Goal: Task Accomplishment & Management: Complete application form

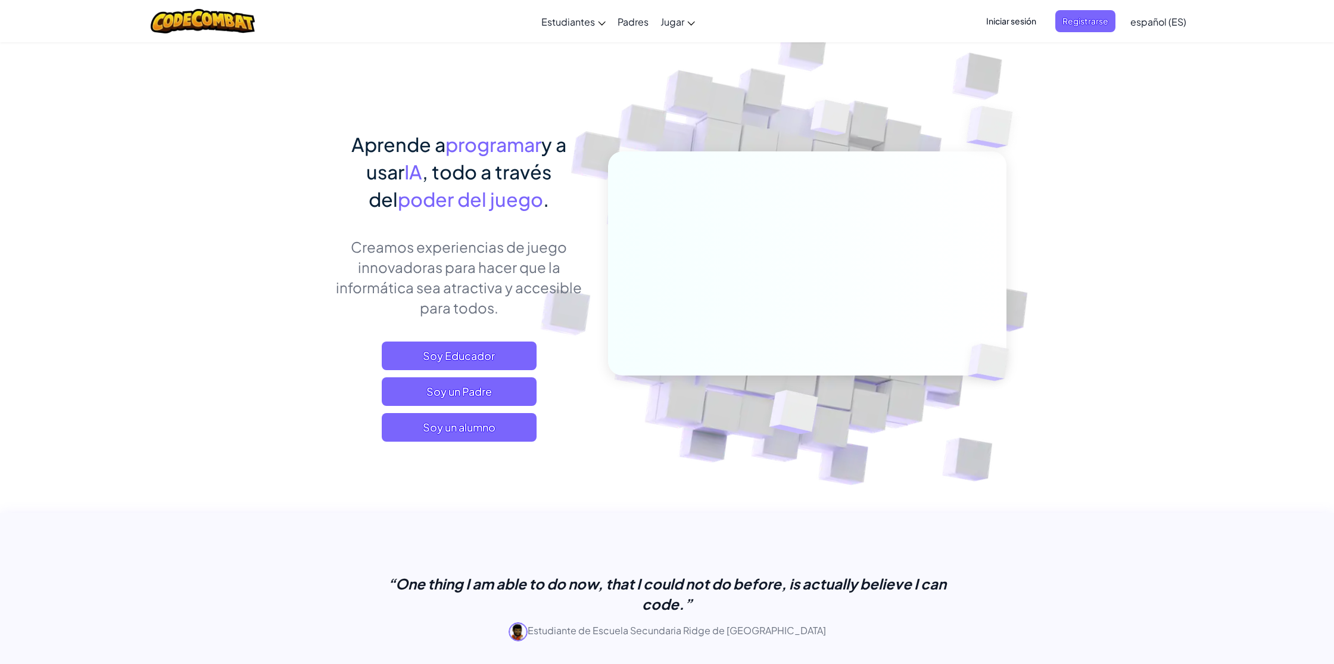
scroll to position [9, 0]
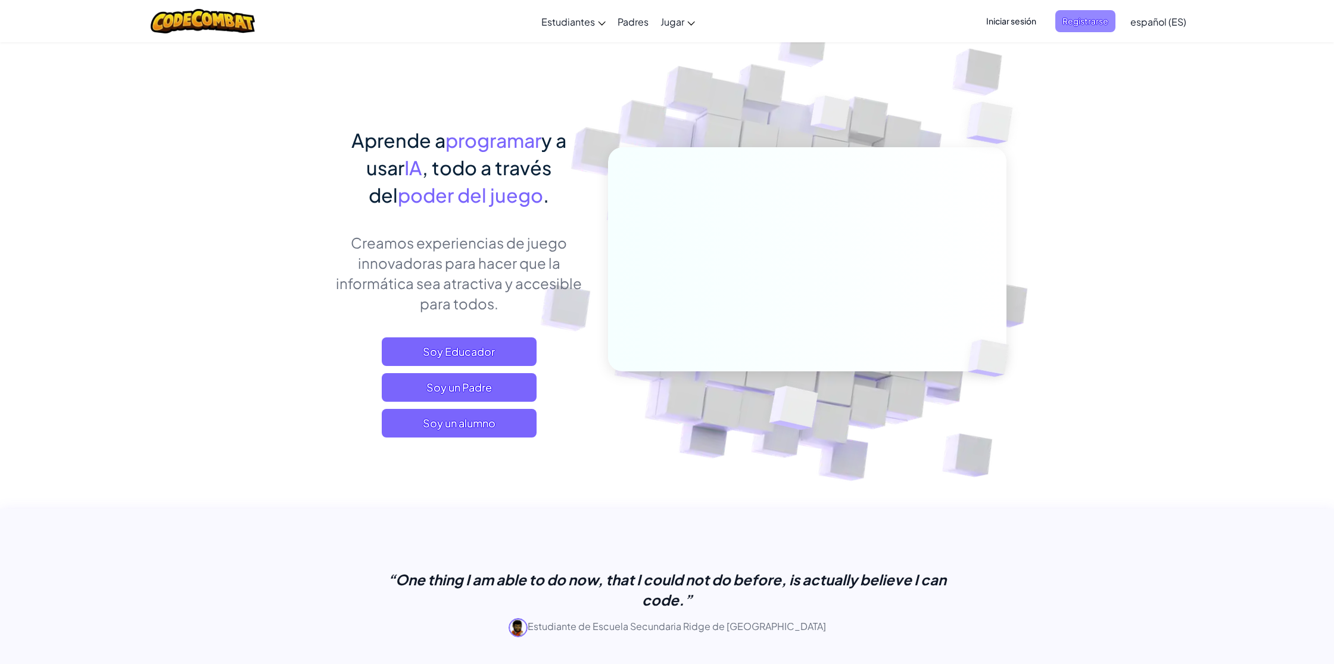
click at [1079, 26] on span "Registrarse" at bounding box center [1086, 21] width 60 height 22
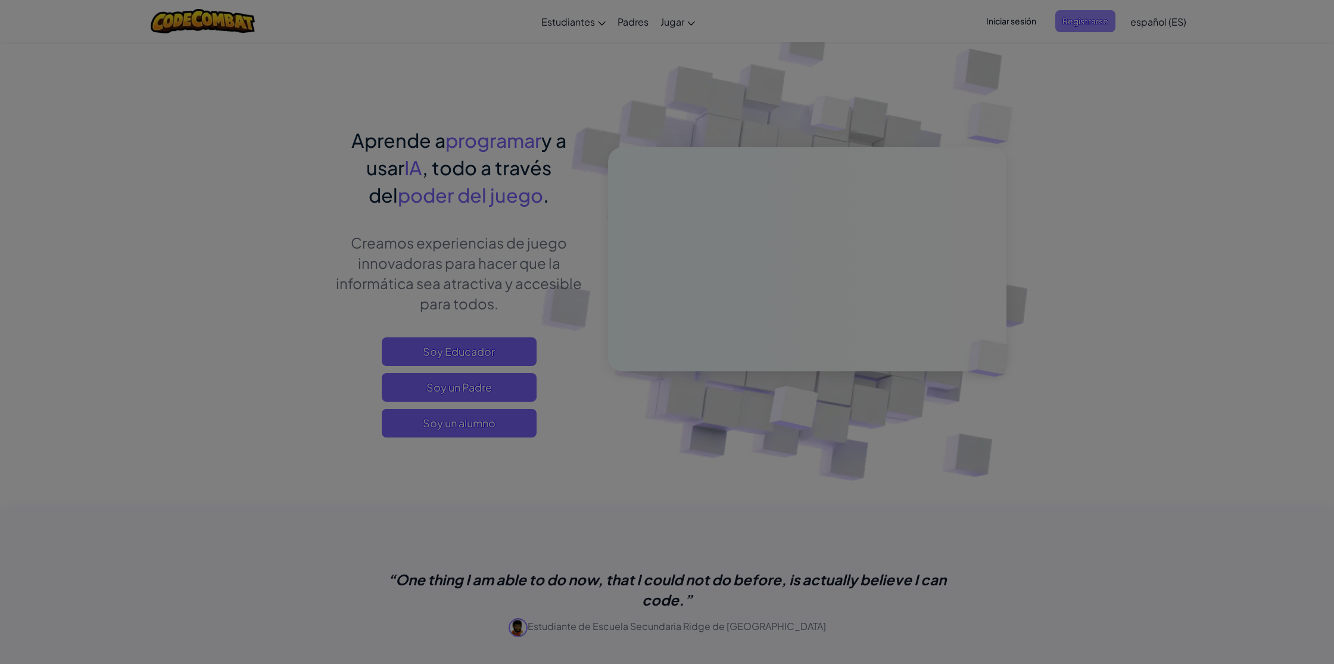
scroll to position [18, 0]
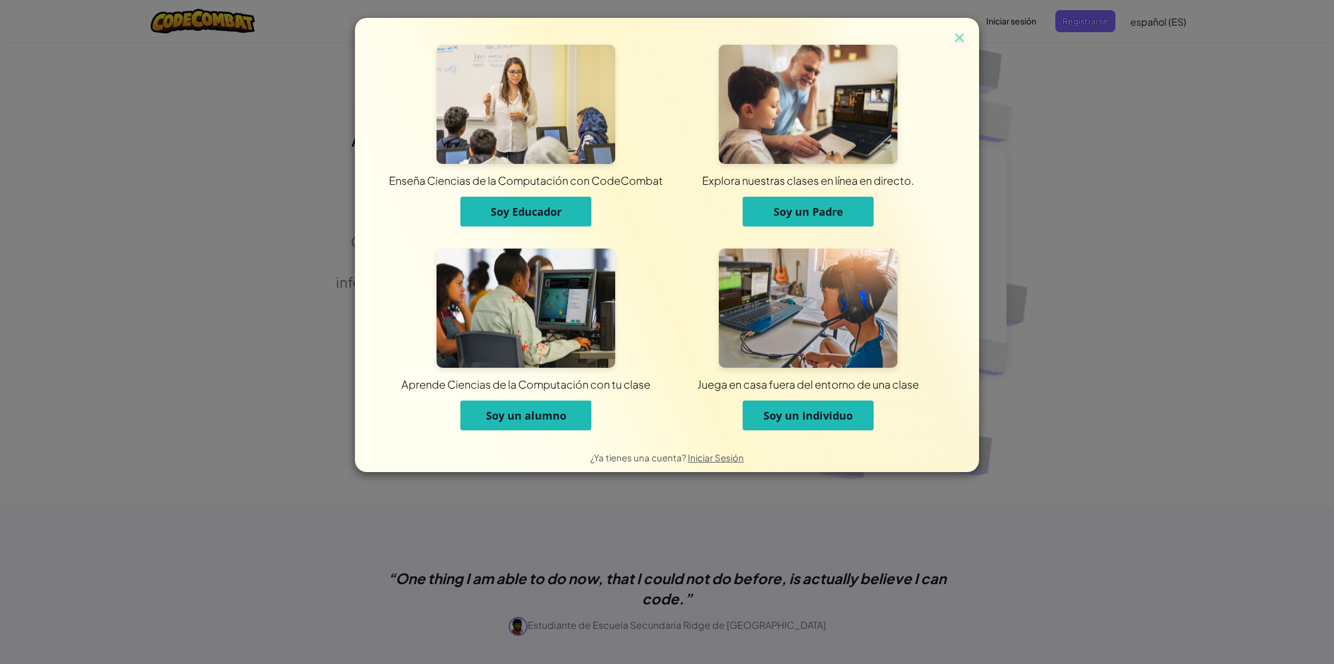
click at [574, 415] on button "Soy un alumno" at bounding box center [525, 415] width 131 height 30
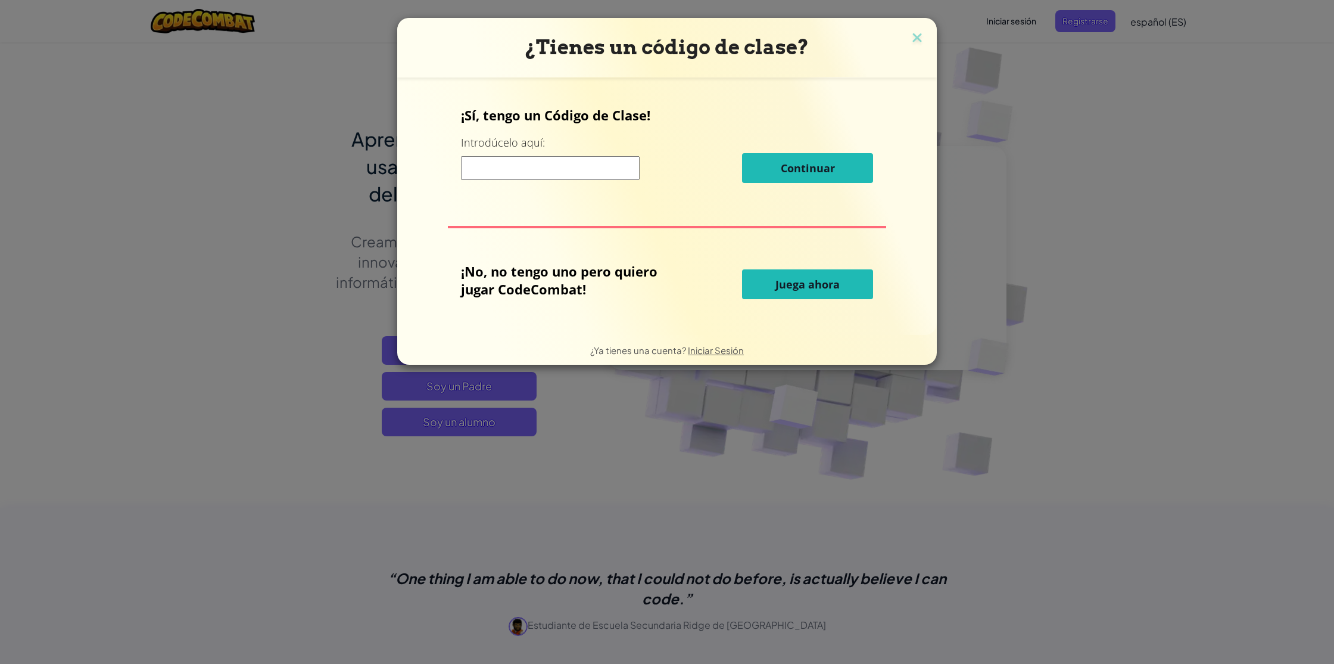
click at [572, 164] on input at bounding box center [550, 168] width 179 height 24
click at [920, 37] on img at bounding box center [917, 39] width 15 height 18
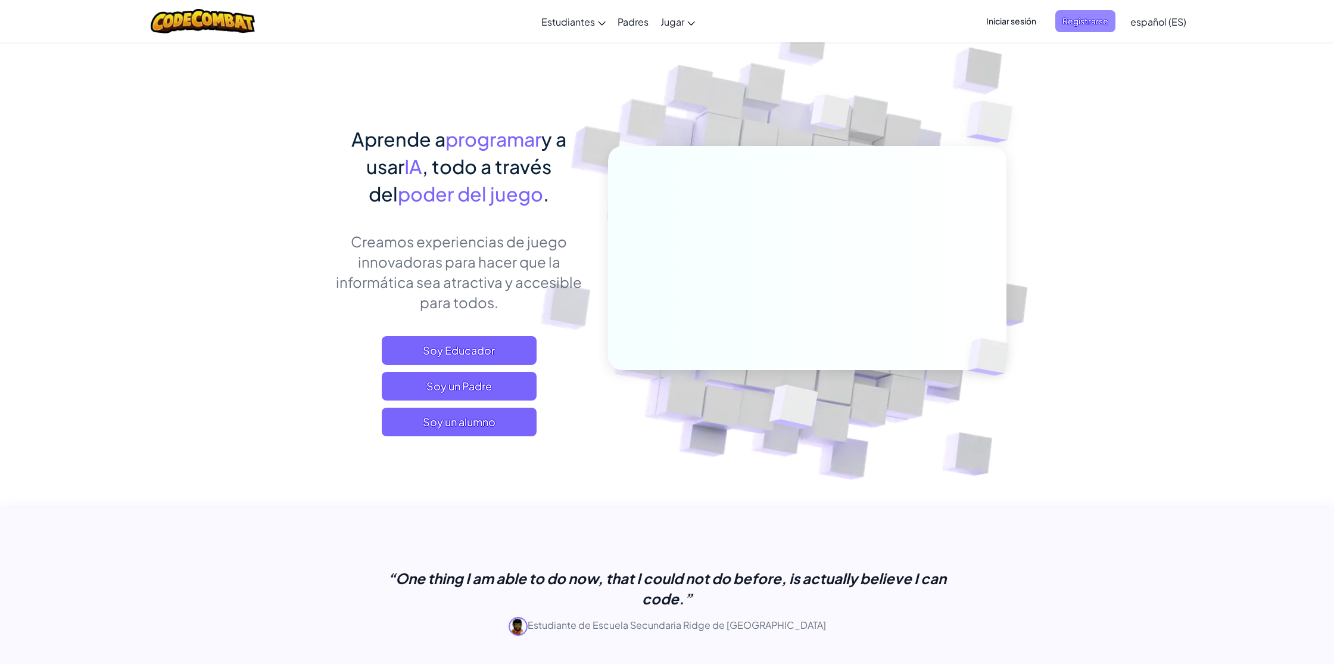
click at [1063, 30] on span "Registrarse" at bounding box center [1086, 21] width 60 height 22
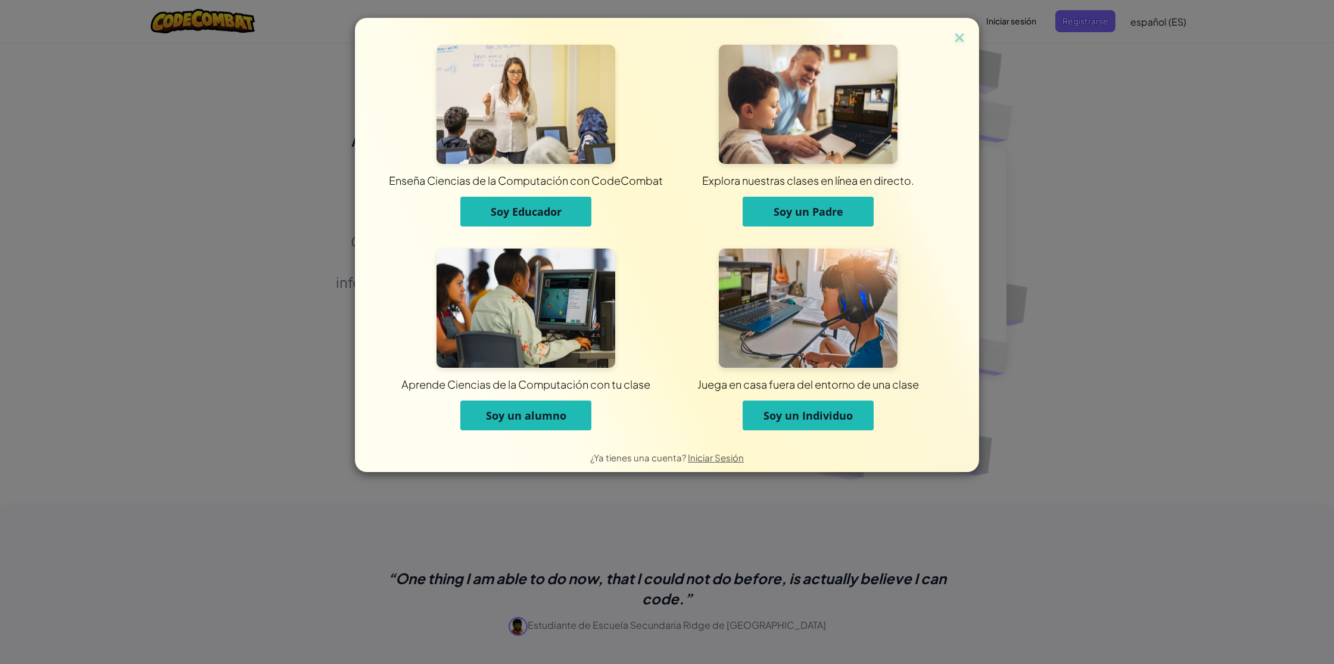
click at [534, 421] on span "Soy un alumno" at bounding box center [526, 415] width 80 height 14
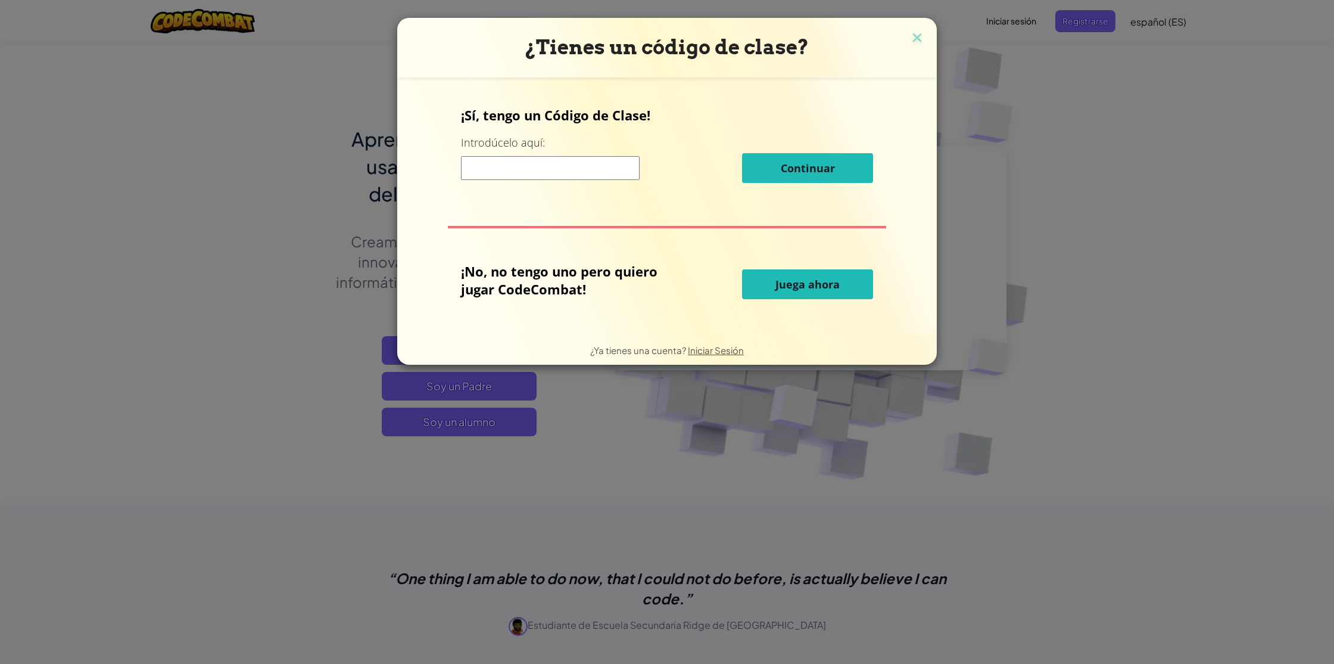
click at [598, 164] on input at bounding box center [550, 168] width 179 height 24
type input "G"
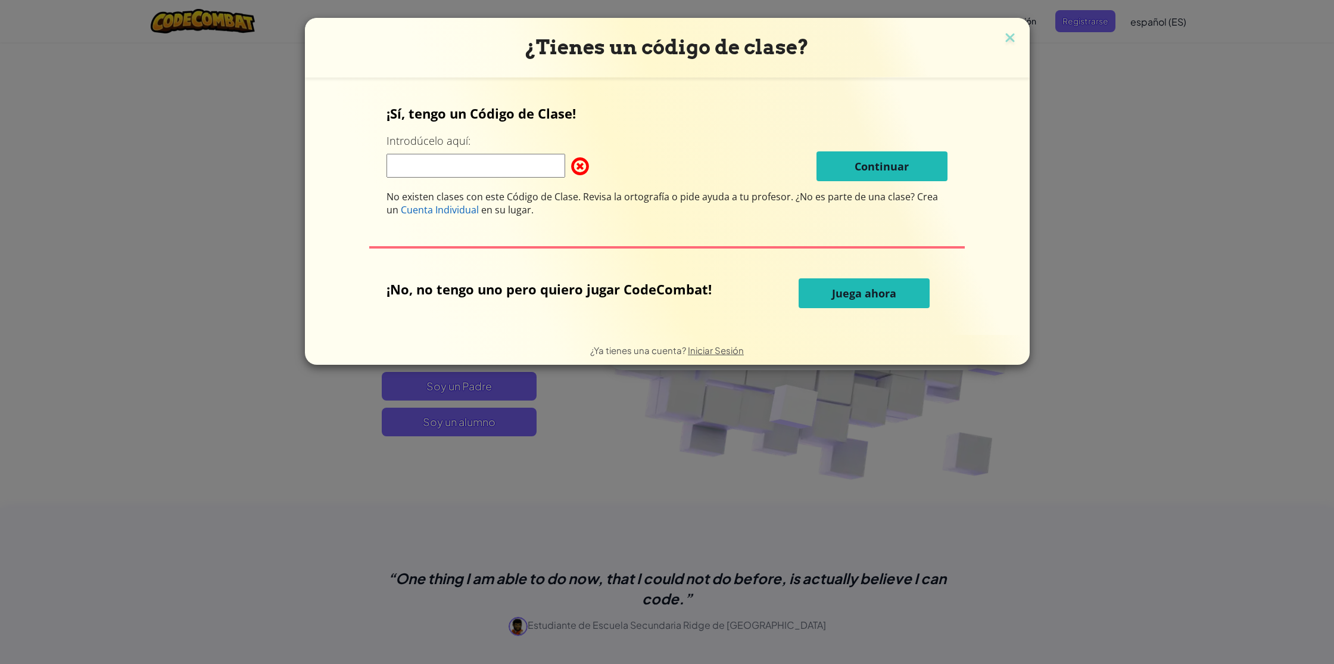
type input "g"
type input "GoodHeartFace"
click at [558, 162] on input "GoodHeartFace" at bounding box center [476, 166] width 179 height 24
click at [445, 206] on span "Cuenta Individual" at bounding box center [440, 209] width 78 height 13
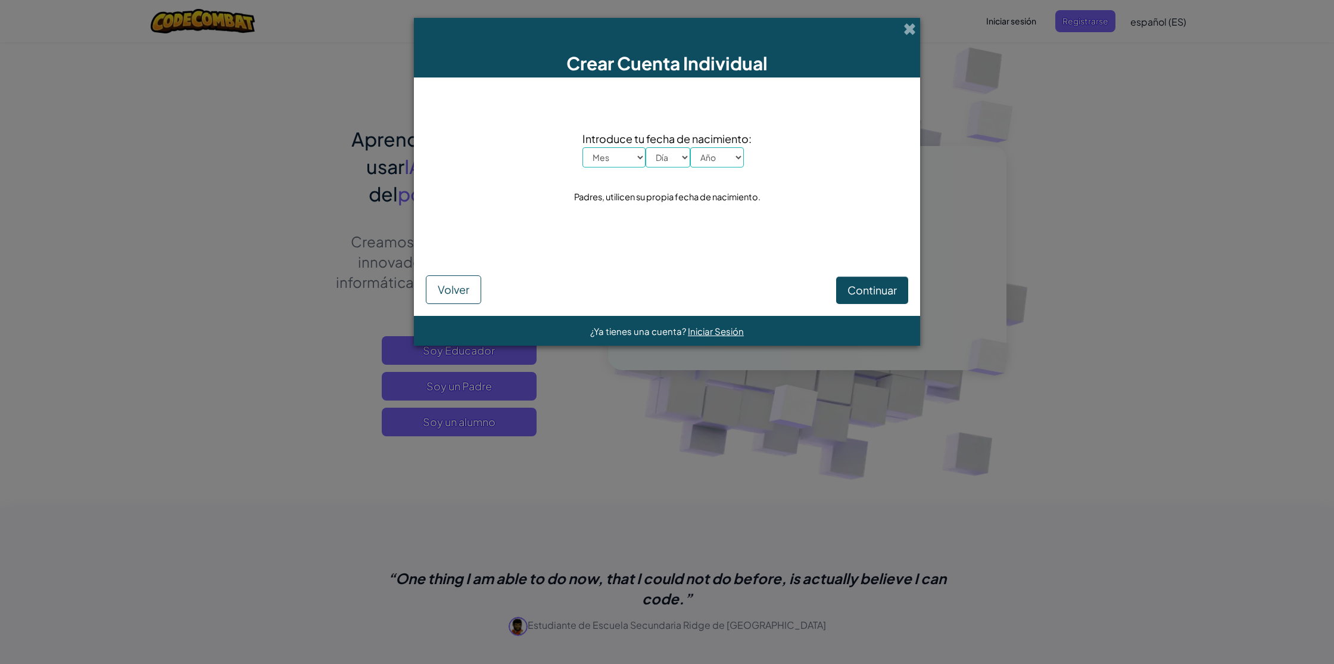
click at [633, 160] on select "Mes Enero Febrero Órdenes de marcha [PERSON_NAME] [PERSON_NAME] Octubre Noviemb…" at bounding box center [614, 157] width 63 height 20
select select "10"
click at [583, 147] on select "Mes Enero Febrero Órdenes de marcha [PERSON_NAME] [PERSON_NAME] Octubre Noviemb…" at bounding box center [614, 157] width 63 height 20
click at [675, 152] on select "Día 1 2 3 4 5 6 7 8 9 10 11 12 13 14 15 16 17 18 19 20 21 22 23 24 25 26 27 28 …" at bounding box center [668, 157] width 45 height 20
select select "24"
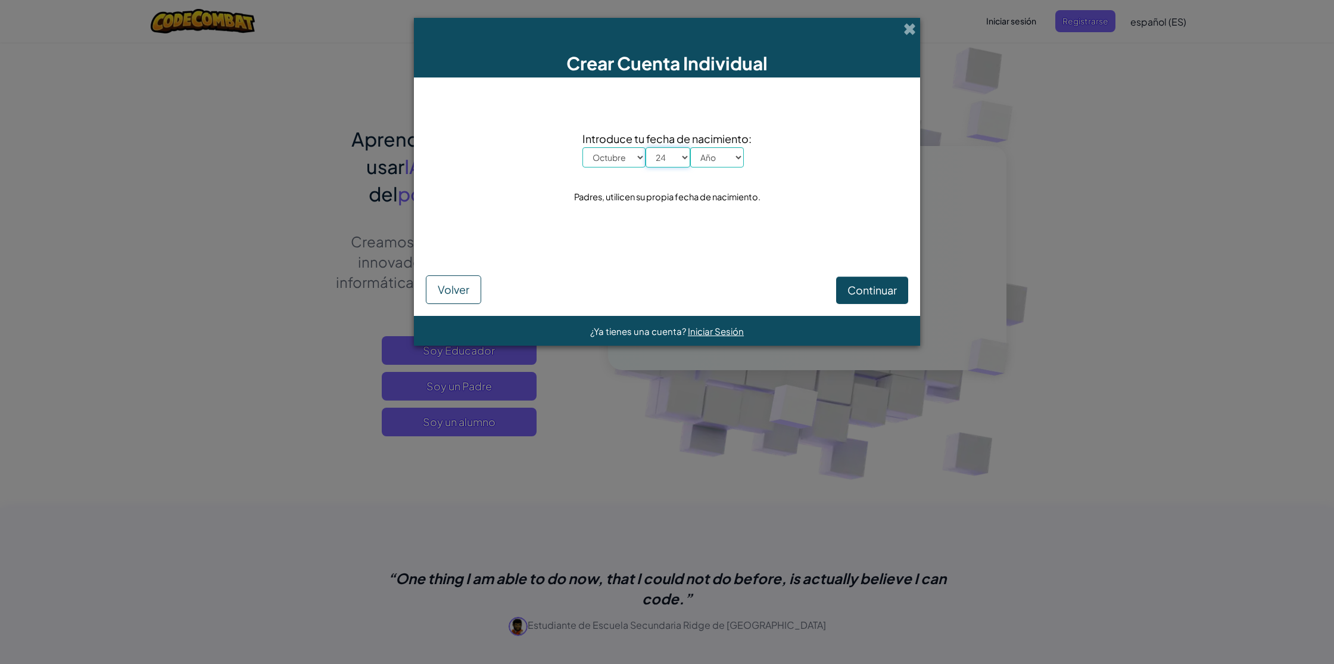
click at [646, 147] on select "Día 1 2 3 4 5 6 7 8 9 10 11 12 13 14 15 16 17 18 19 20 21 22 23 24 25 26 27 28 …" at bounding box center [668, 157] width 45 height 20
click at [720, 164] on select "Año 2025 2024 2023 2022 2021 2020 2019 2018 2017 2016 2015 2014 2013 2012 2011 …" at bounding box center [717, 157] width 54 height 20
click at [690, 147] on select "Año 2025 2024 2023 2022 2021 2020 2019 2018 2017 2016 2015 2014 2013 2012 2011 …" at bounding box center [717, 157] width 54 height 20
click at [698, 157] on select "Año 2025 2024 2023 2022 2021 2020 2019 2018 2017 2016 2015 2014 2013 2012 2011 …" at bounding box center [717, 157] width 54 height 20
click at [690, 147] on select "Año 2025 2024 2023 2022 2021 2020 2019 2018 2017 2016 2015 2014 2013 2012 2011 …" at bounding box center [717, 157] width 54 height 20
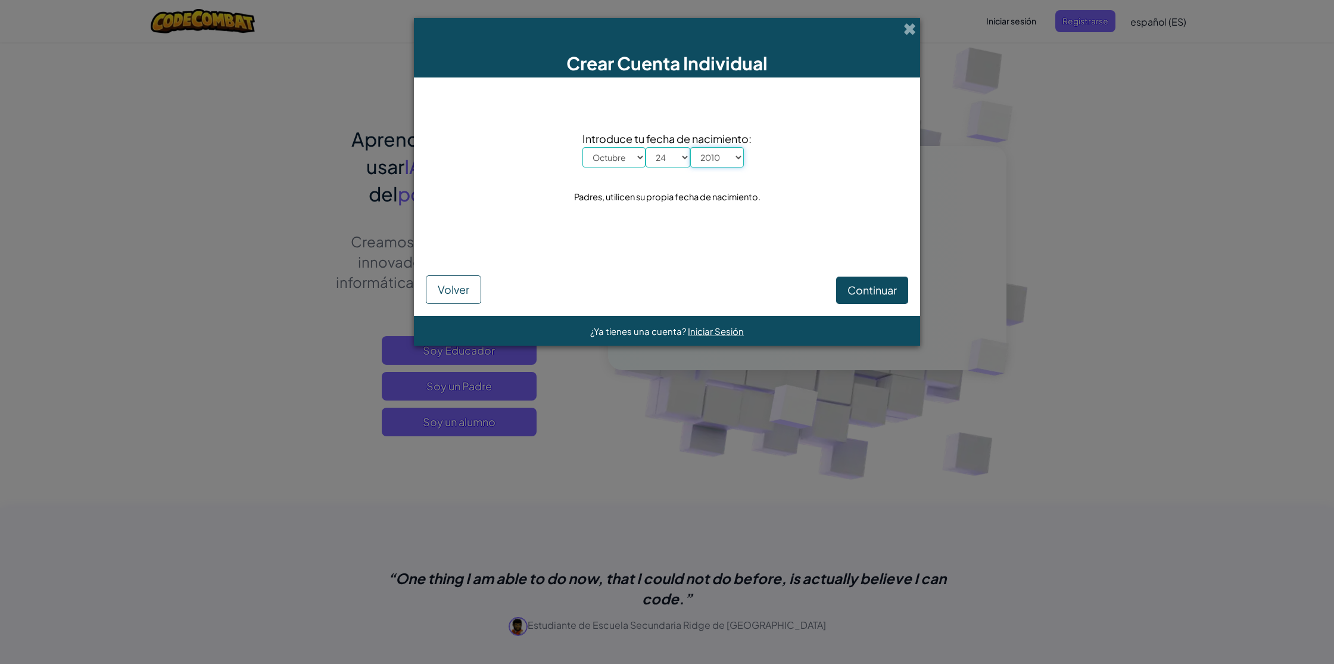
click at [721, 161] on select "Año 2025 2024 2023 2022 2021 2020 2019 2018 2017 2016 2015 2014 2013 2012 2011 …" at bounding box center [717, 157] width 54 height 20
select select "2013"
click at [690, 147] on select "Año 2025 2024 2023 2022 2021 2020 2019 2018 2017 2016 2015 2014 2013 2012 2011 …" at bounding box center [717, 157] width 54 height 20
click at [852, 285] on span "Continuar" at bounding box center [872, 290] width 49 height 14
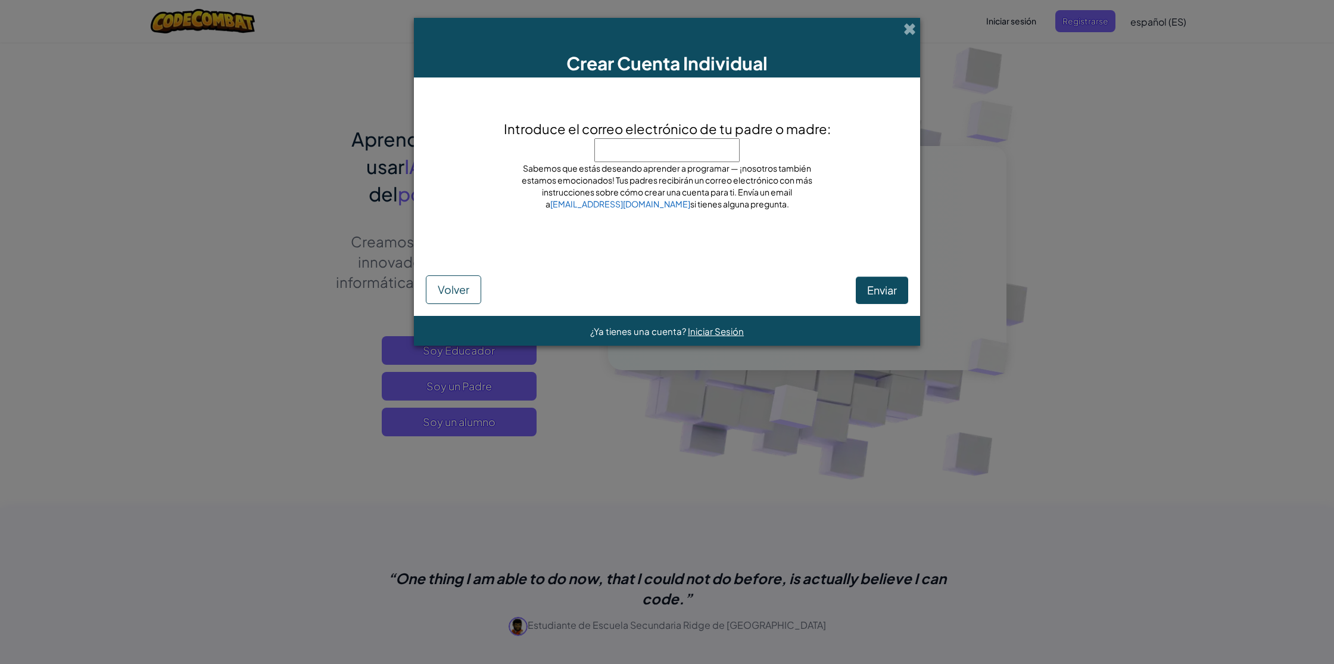
click at [652, 152] on input "Introduce el correo electrónico de tu padre o madre:" at bounding box center [666, 150] width 145 height 24
click at [656, 155] on input "Introduce el correo electrónico de tu padre o madre:" at bounding box center [666, 150] width 145 height 24
type input "s"
click at [911, 24] on span at bounding box center [910, 29] width 13 height 13
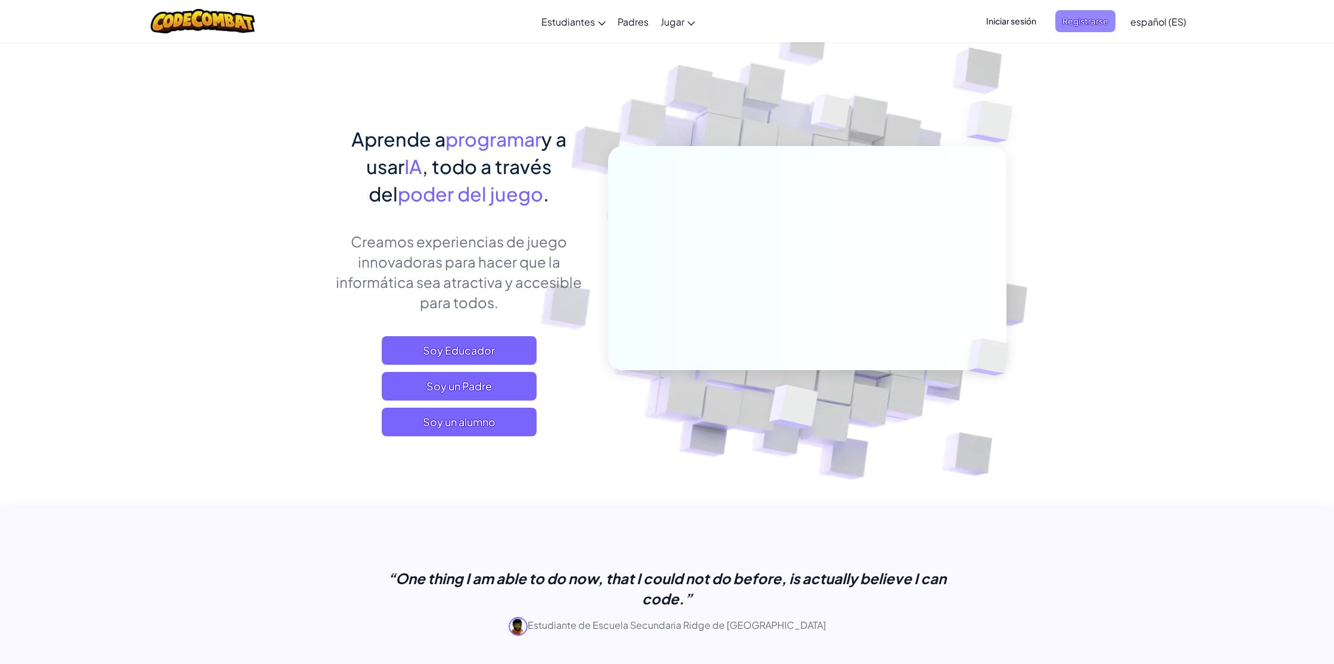
click at [1074, 29] on span "Registrarse" at bounding box center [1086, 21] width 60 height 22
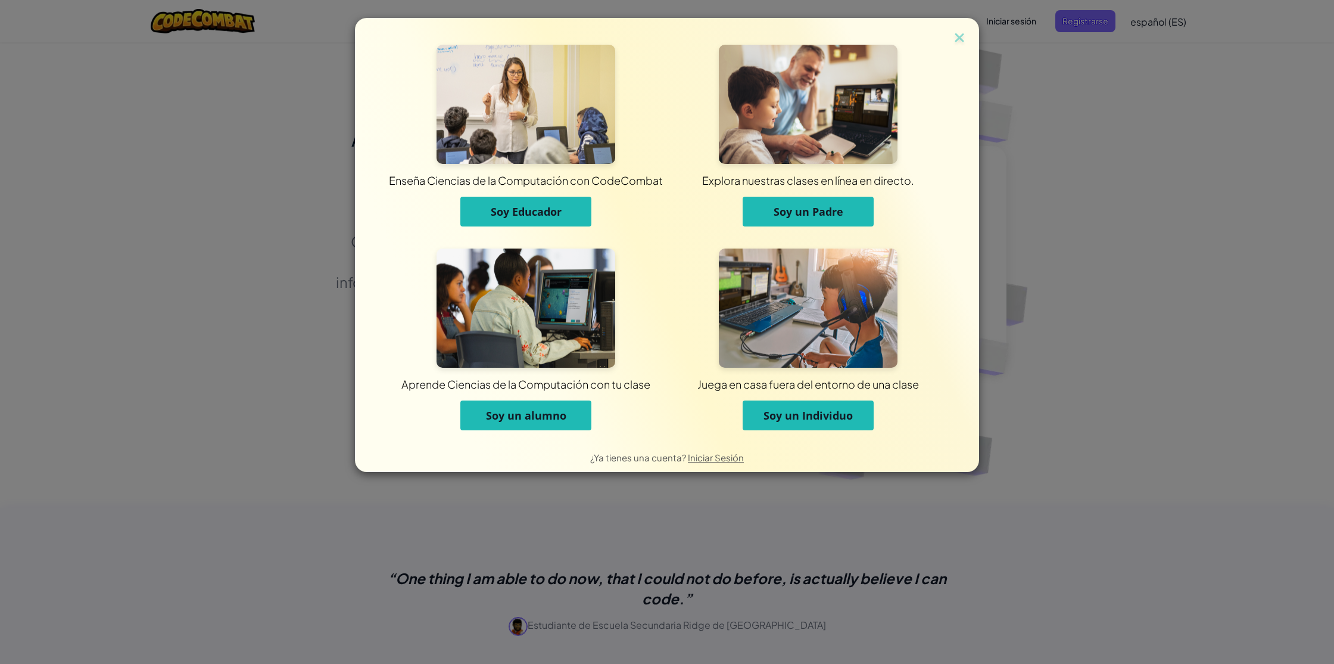
click at [516, 412] on span "Soy un alumno" at bounding box center [526, 415] width 80 height 14
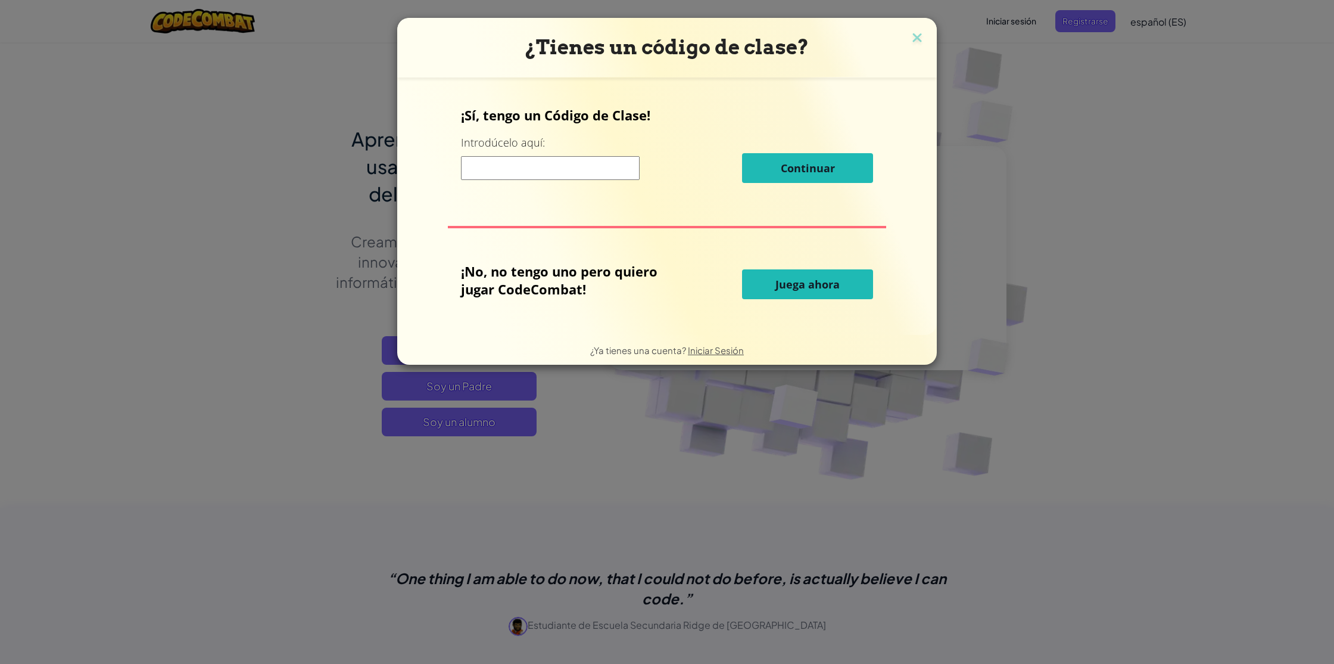
click at [583, 167] on input at bounding box center [550, 168] width 179 height 24
click at [658, 133] on div "¡Sí, tengo un Código de Clase! Introdúcelo aquí: Continuar" at bounding box center [667, 149] width 413 height 86
click at [502, 164] on input at bounding box center [550, 168] width 179 height 24
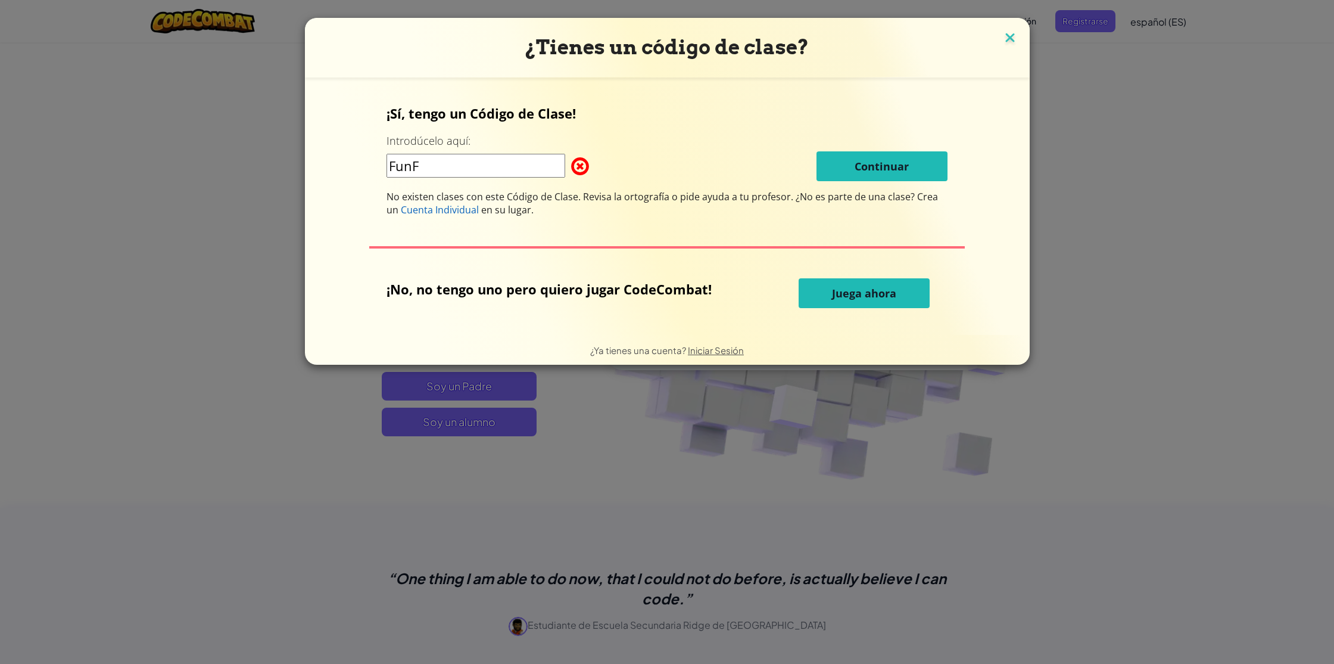
type input "FunF"
click at [1009, 41] on img at bounding box center [1010, 39] width 15 height 18
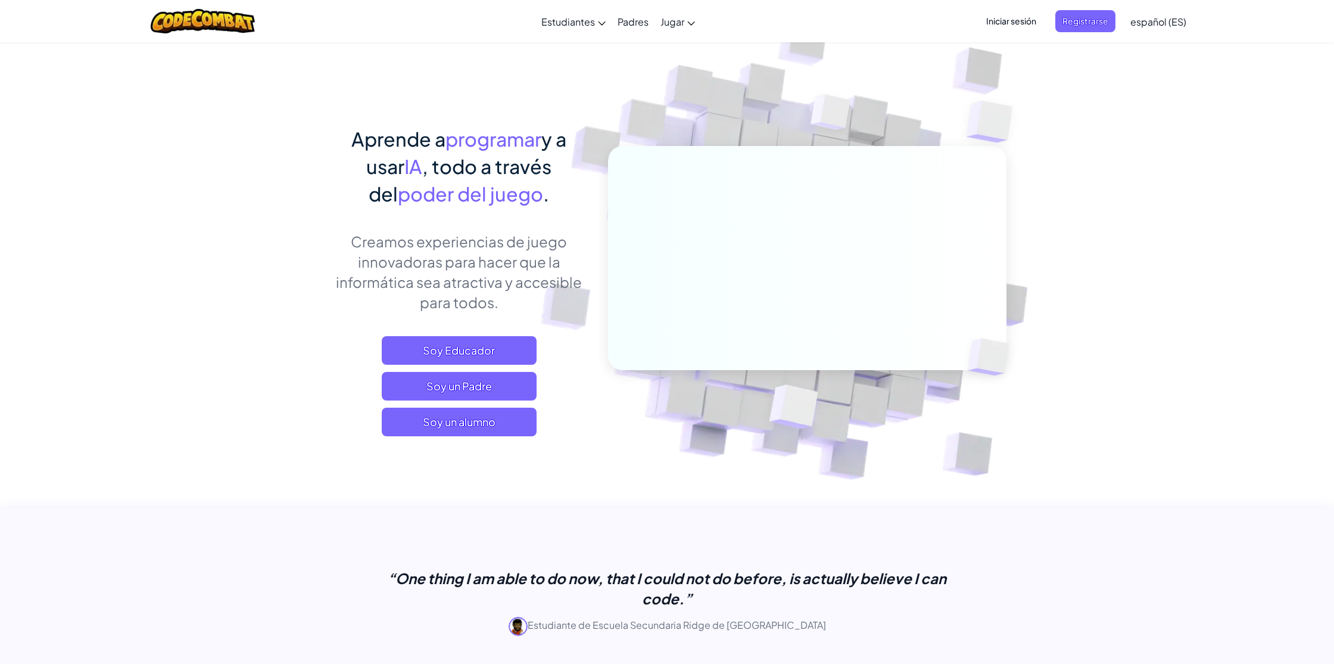
click at [1010, 23] on span "Iniciar sesión" at bounding box center [1011, 21] width 64 height 22
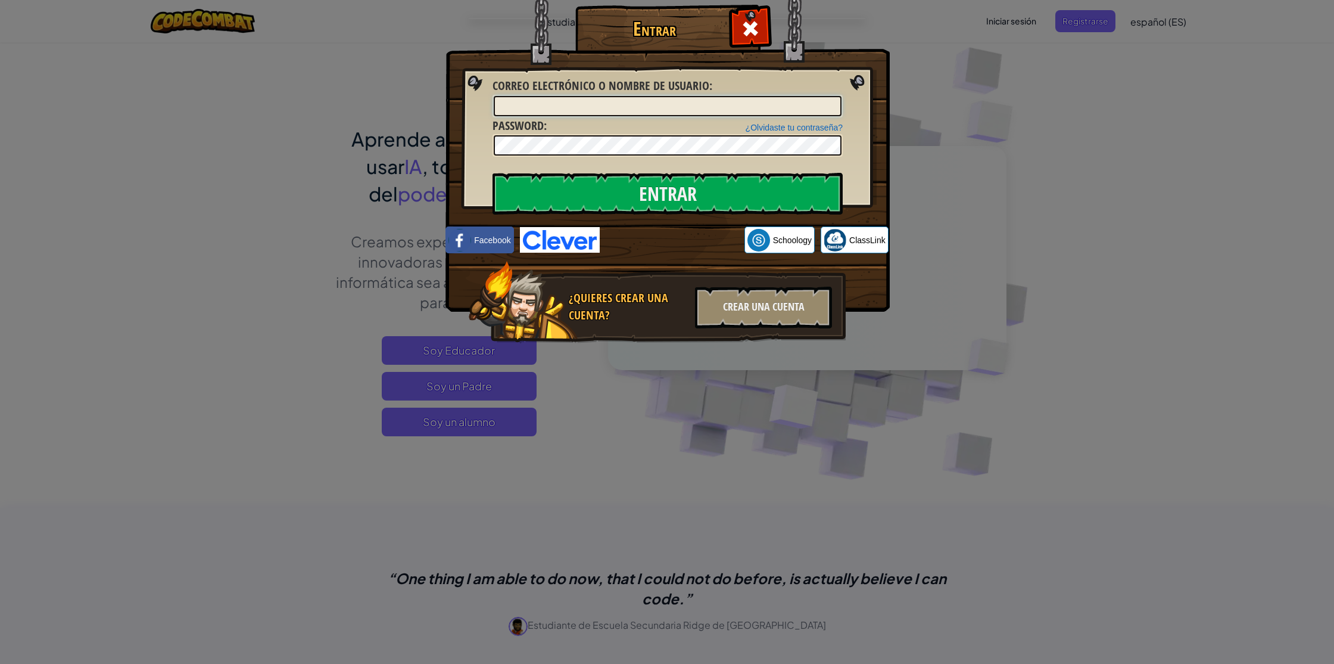
click at [683, 104] on input "Correo electrónico o nombre de usuario :" at bounding box center [668, 106] width 348 height 20
type input "[EMAIL_ADDRESS][PERSON_NAME][DOMAIN_NAME]"
click at [493, 173] on input "Entrar" at bounding box center [668, 194] width 350 height 42
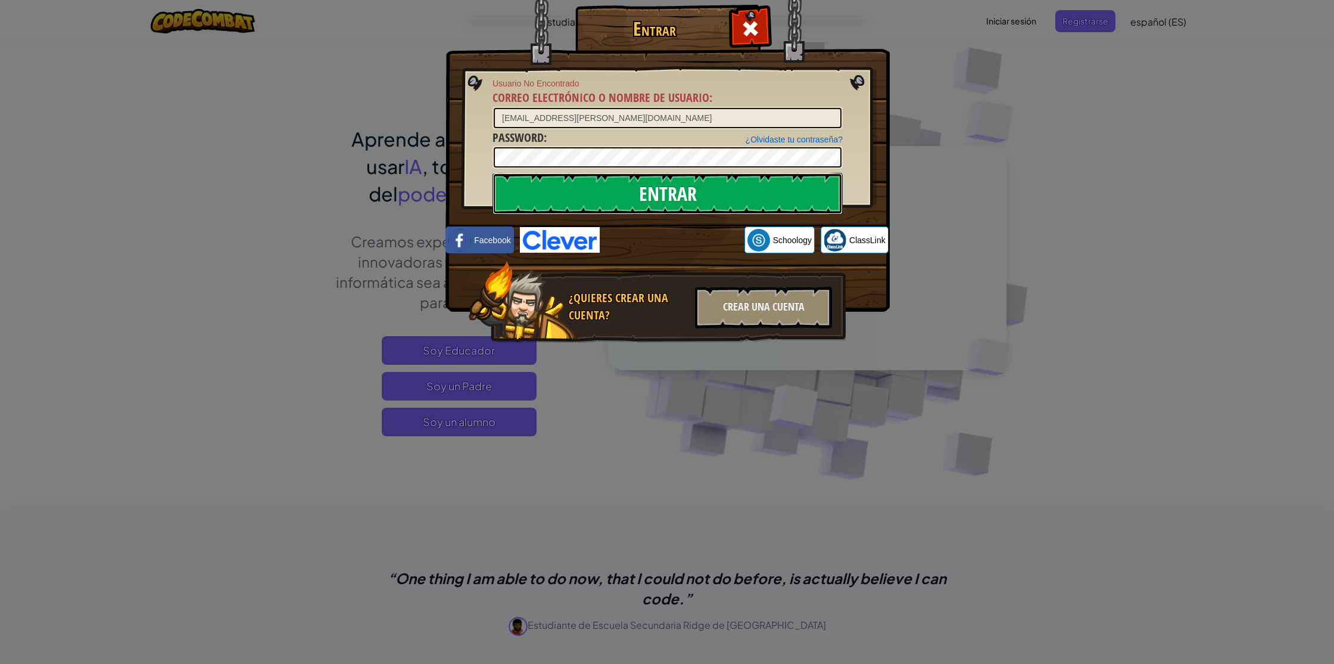
click at [553, 195] on input "Entrar" at bounding box center [668, 194] width 350 height 42
click at [637, 197] on input "Entrar" at bounding box center [668, 194] width 350 height 42
click at [639, 195] on input "Entrar" at bounding box center [668, 194] width 350 height 42
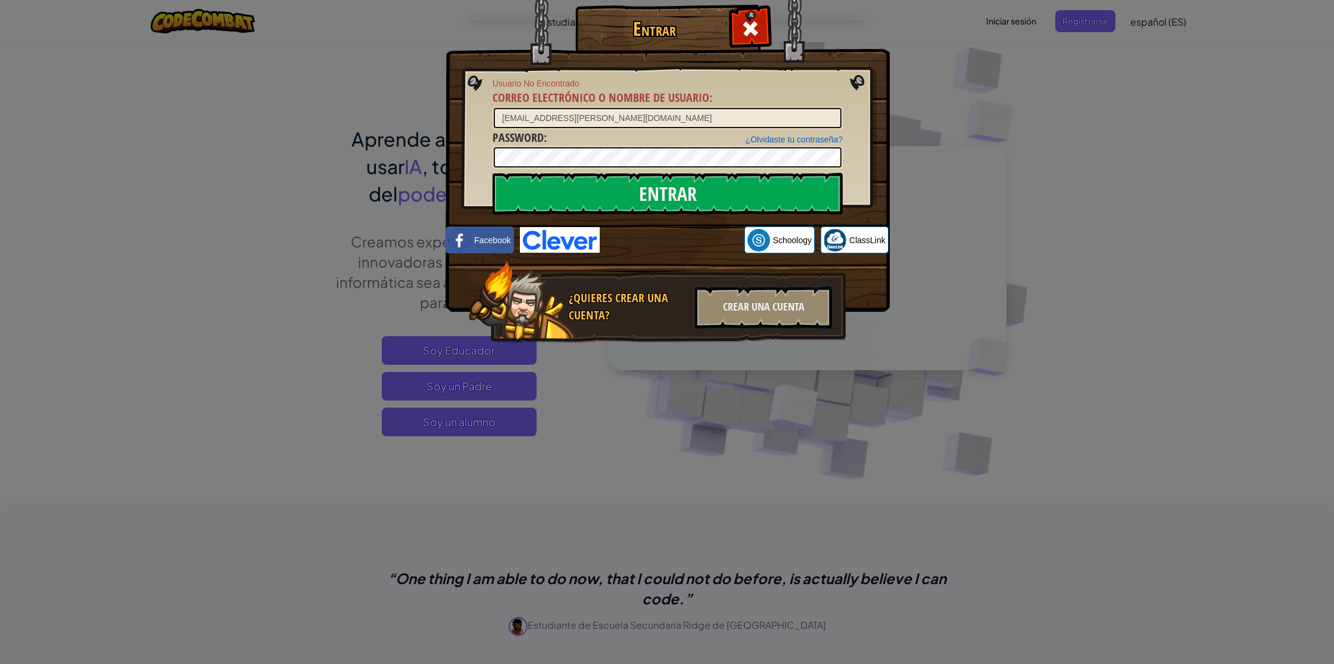
click at [746, 30] on span at bounding box center [750, 28] width 19 height 19
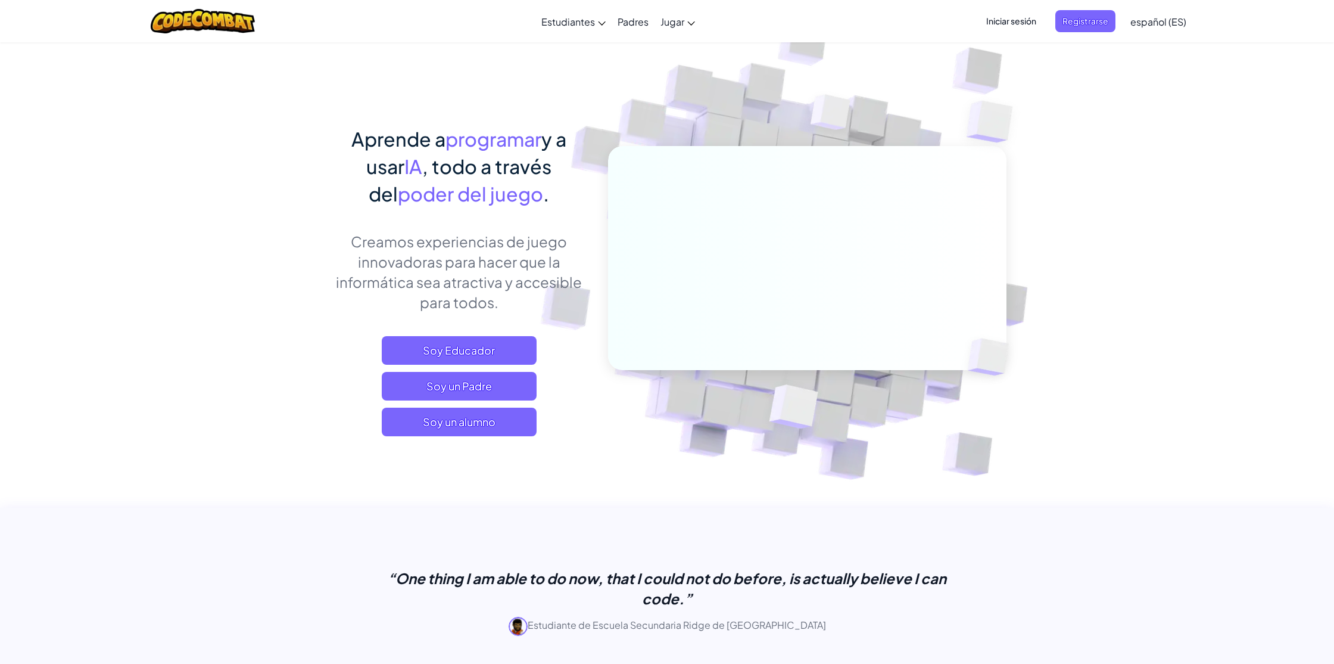
click at [1013, 20] on span "Iniciar sesión" at bounding box center [1011, 21] width 64 height 22
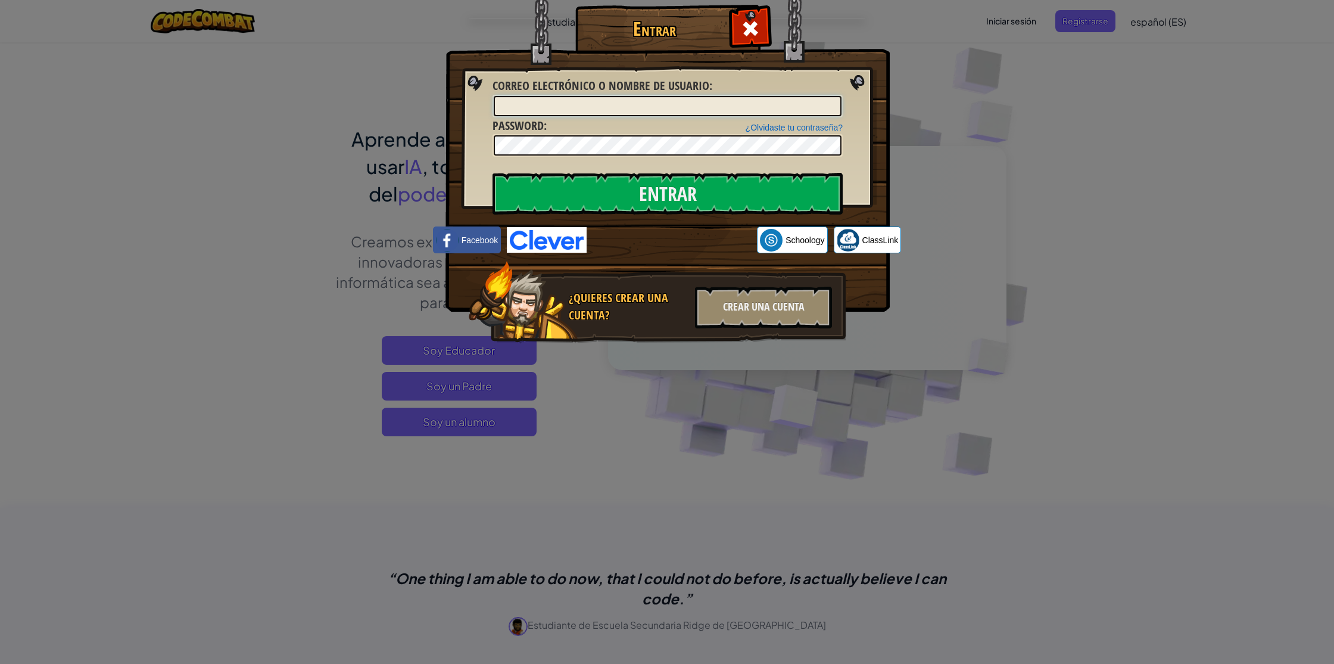
click at [630, 108] on input "Correo electrónico o nombre de usuario :" at bounding box center [668, 106] width 348 height 20
click at [637, 152] on div at bounding box center [668, 145] width 350 height 23
click at [493, 173] on input "Entrar" at bounding box center [668, 194] width 350 height 42
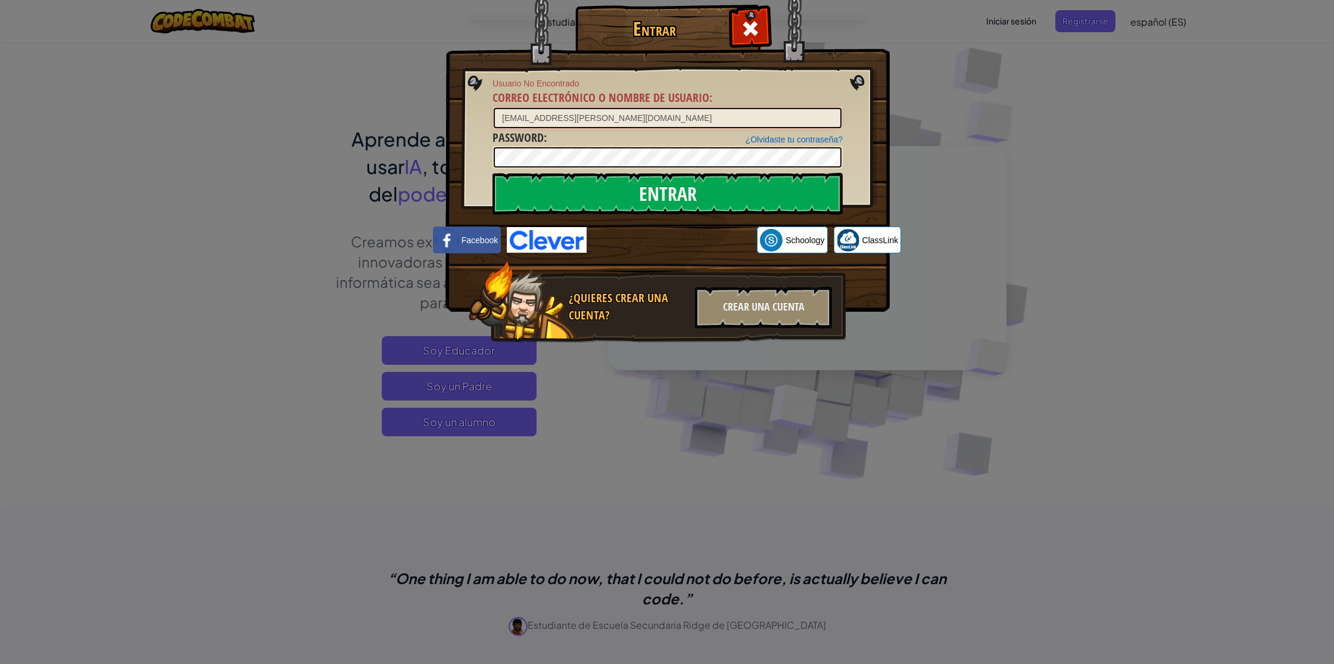
click at [649, 120] on input "[EMAIL_ADDRESS][PERSON_NAME][DOMAIN_NAME]" at bounding box center [668, 118] width 348 height 20
type input "s"
click at [620, 117] on input "Correo electrónico o nombre de usuario :" at bounding box center [668, 118] width 348 height 20
click at [603, 117] on input "issbe" at bounding box center [668, 118] width 348 height 20
type input "i"
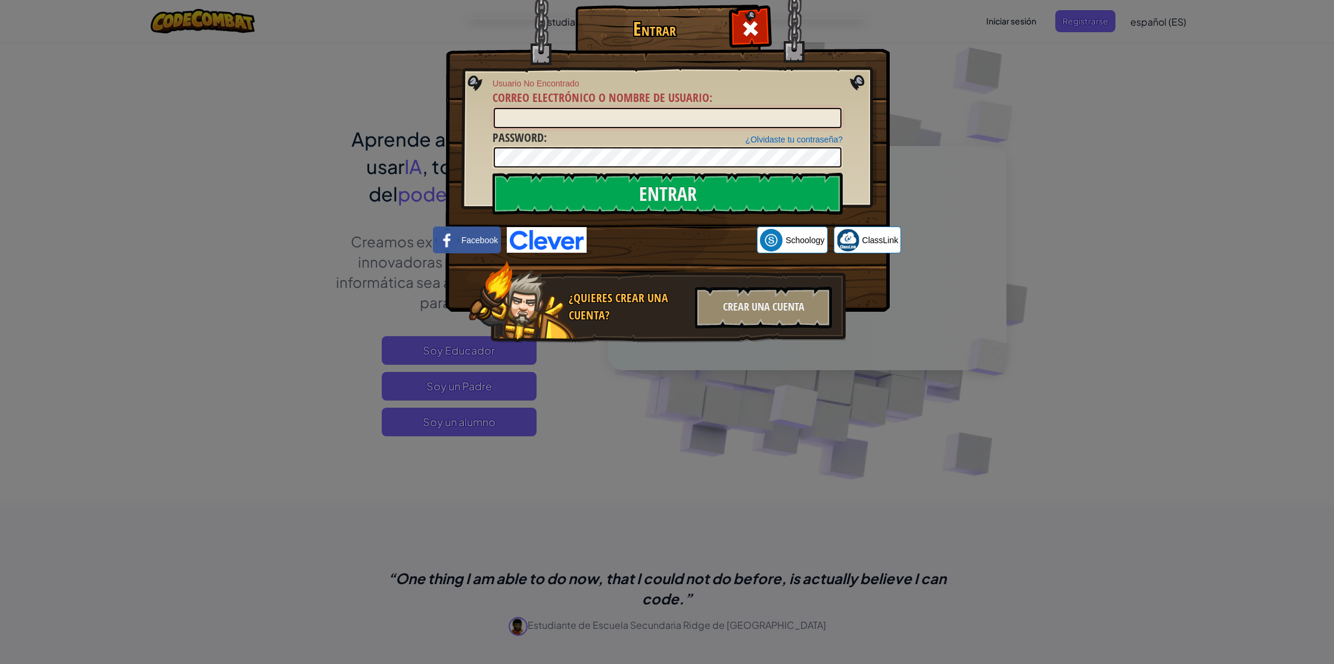
click at [574, 117] on input "Correo electrónico o nombre de usuario :" at bounding box center [668, 118] width 348 height 20
click at [537, 194] on input "Entrar" at bounding box center [668, 194] width 350 height 42
click at [590, 191] on input "Entrar" at bounding box center [668, 194] width 350 height 42
click at [624, 199] on input "Entrar" at bounding box center [668, 194] width 350 height 42
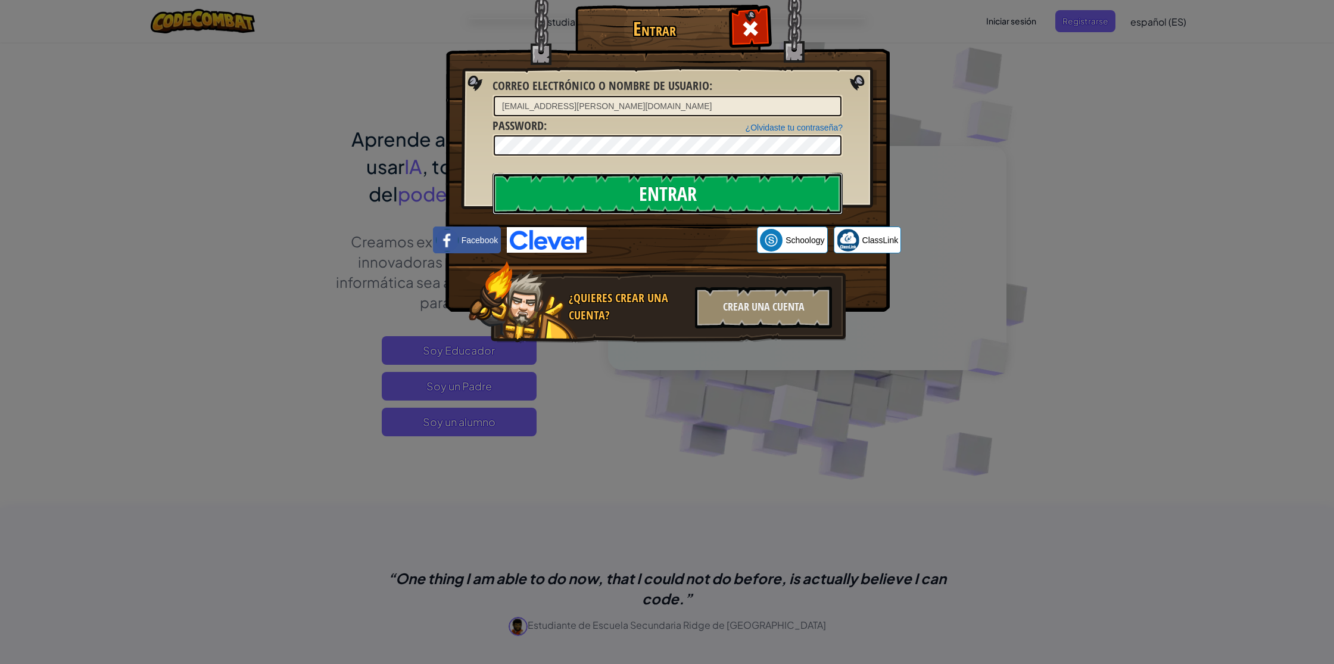
click at [624, 199] on input "Entrar" at bounding box center [668, 194] width 350 height 42
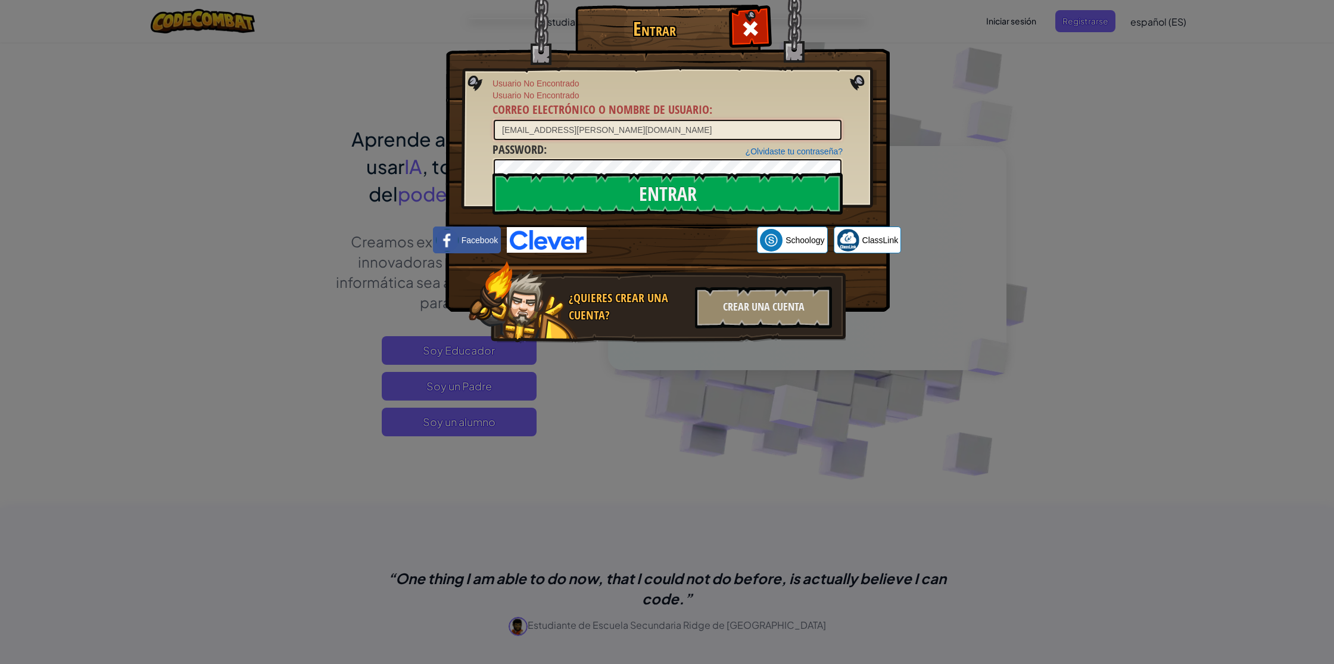
click at [659, 139] on input "[EMAIL_ADDRESS][PERSON_NAME][DOMAIN_NAME]" at bounding box center [668, 130] width 348 height 20
type input "s"
click at [786, 297] on div "Crear una cuenta" at bounding box center [763, 308] width 137 height 42
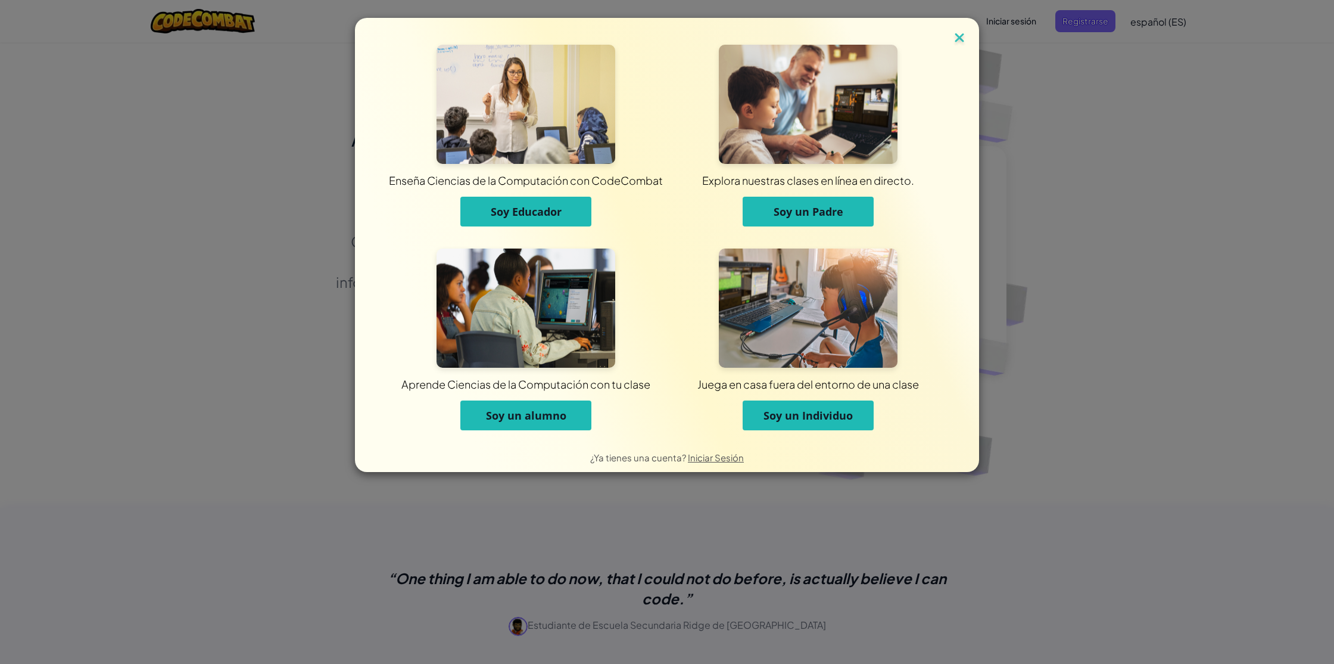
click at [962, 32] on img at bounding box center [959, 39] width 15 height 18
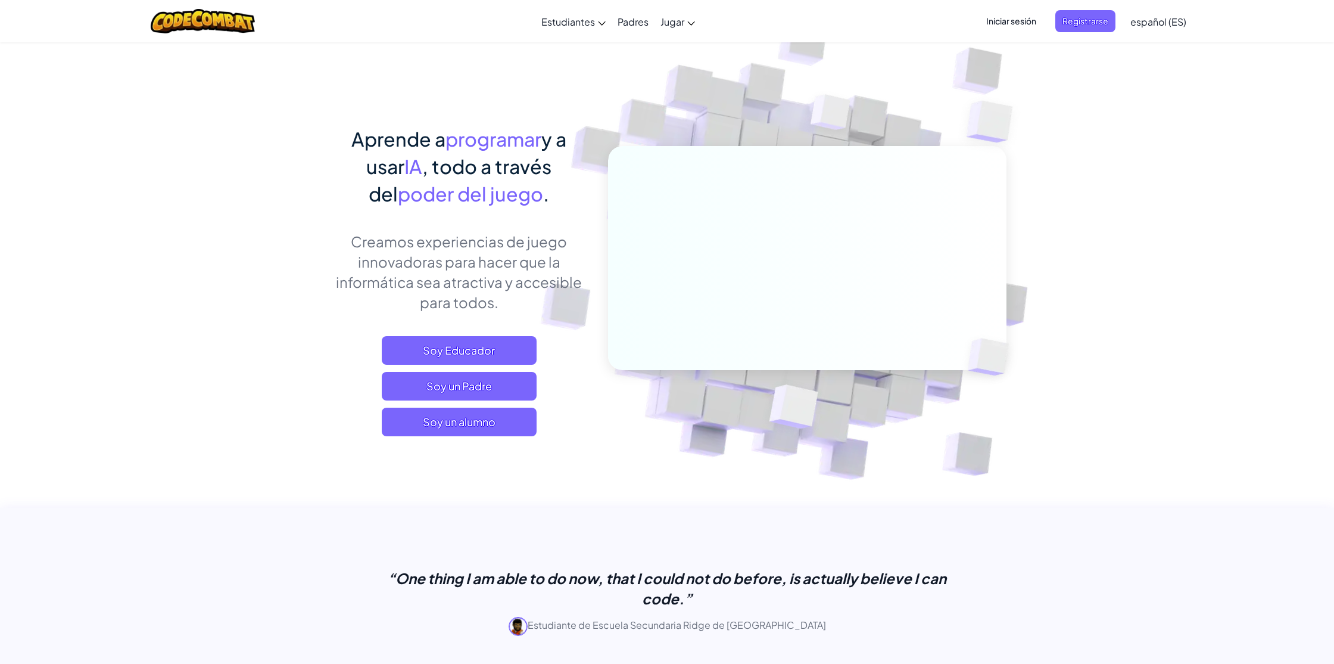
click at [1003, 17] on span "Iniciar sesión" at bounding box center [1011, 21] width 64 height 22
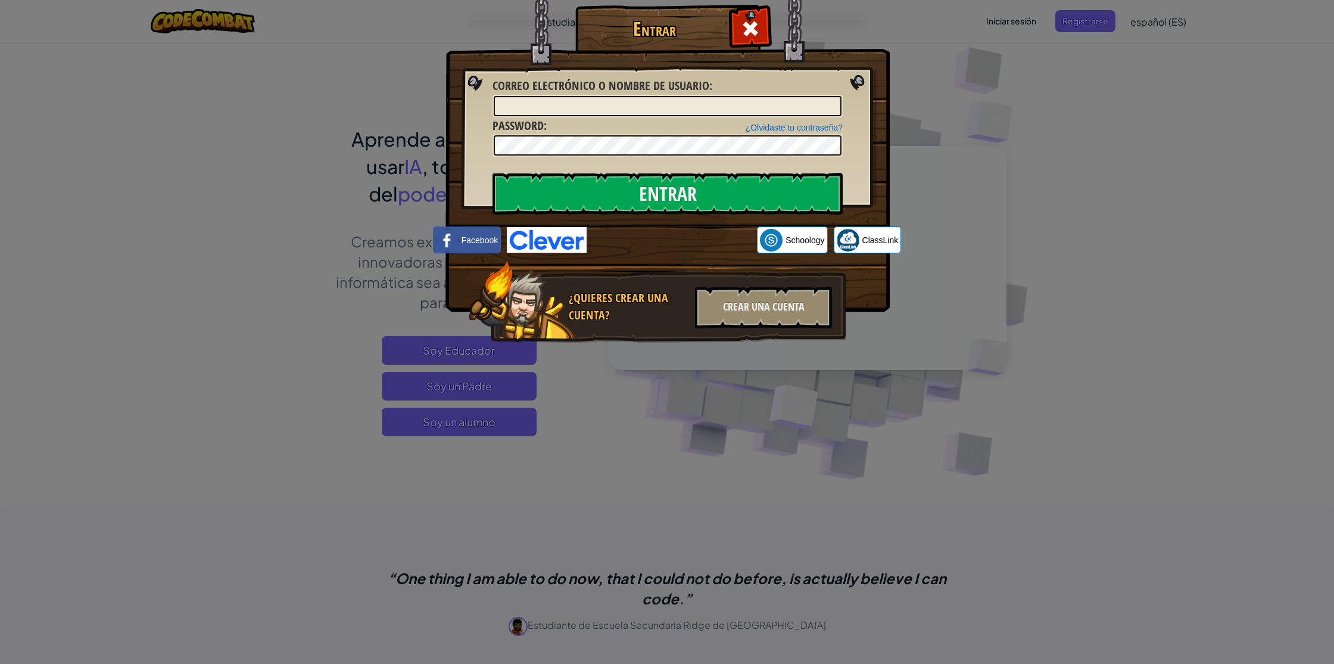
click at [742, 33] on span at bounding box center [750, 28] width 19 height 19
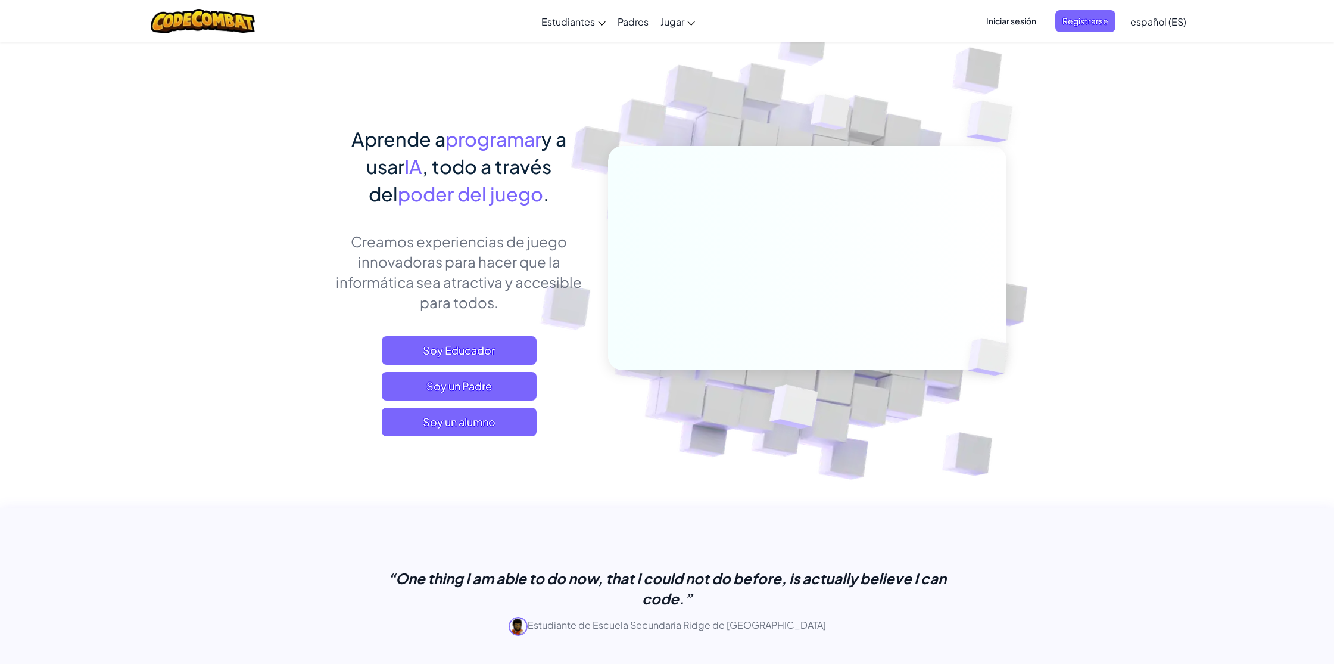
click at [1013, 17] on span "Iniciar sesión" at bounding box center [1011, 21] width 64 height 22
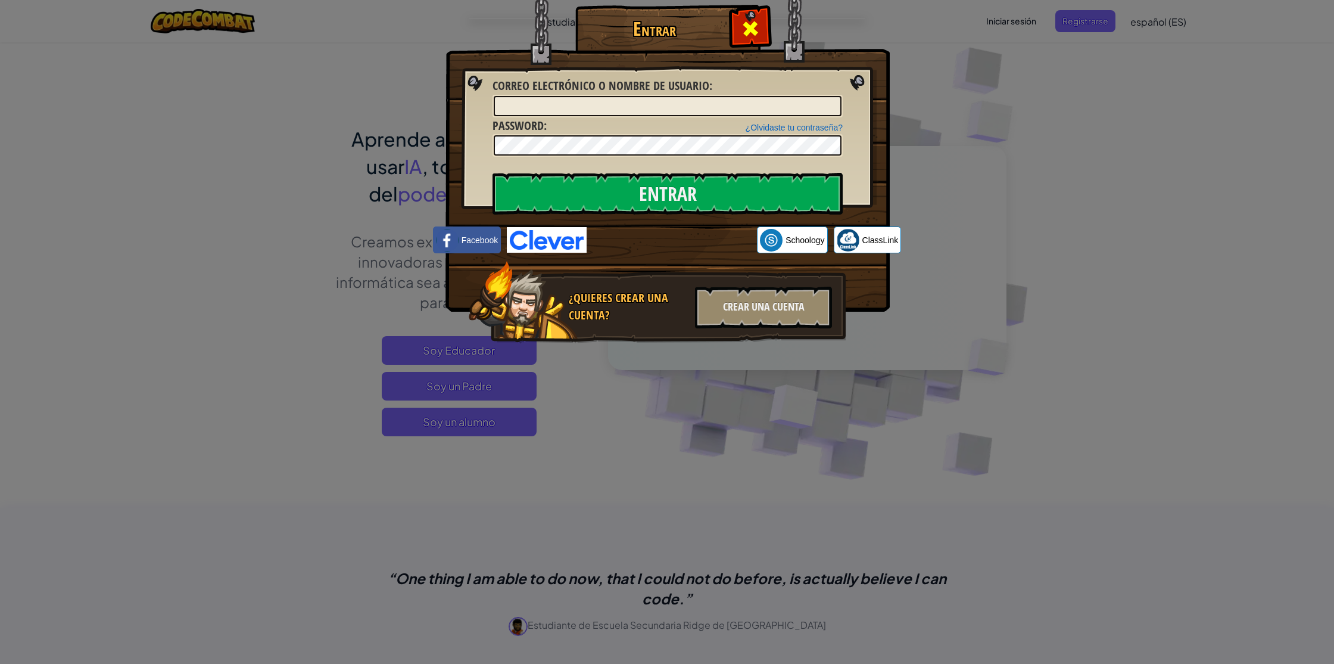
click at [746, 35] on span at bounding box center [750, 28] width 19 height 19
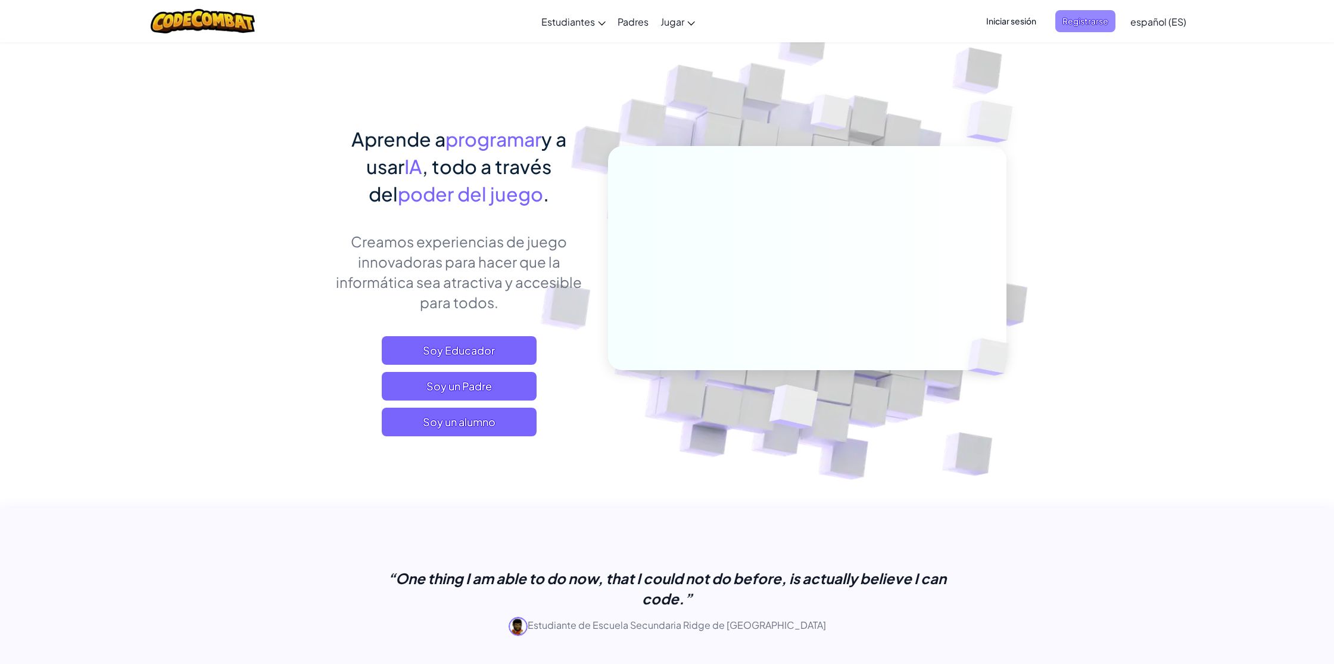
click at [1097, 13] on span "Registrarse" at bounding box center [1086, 21] width 60 height 22
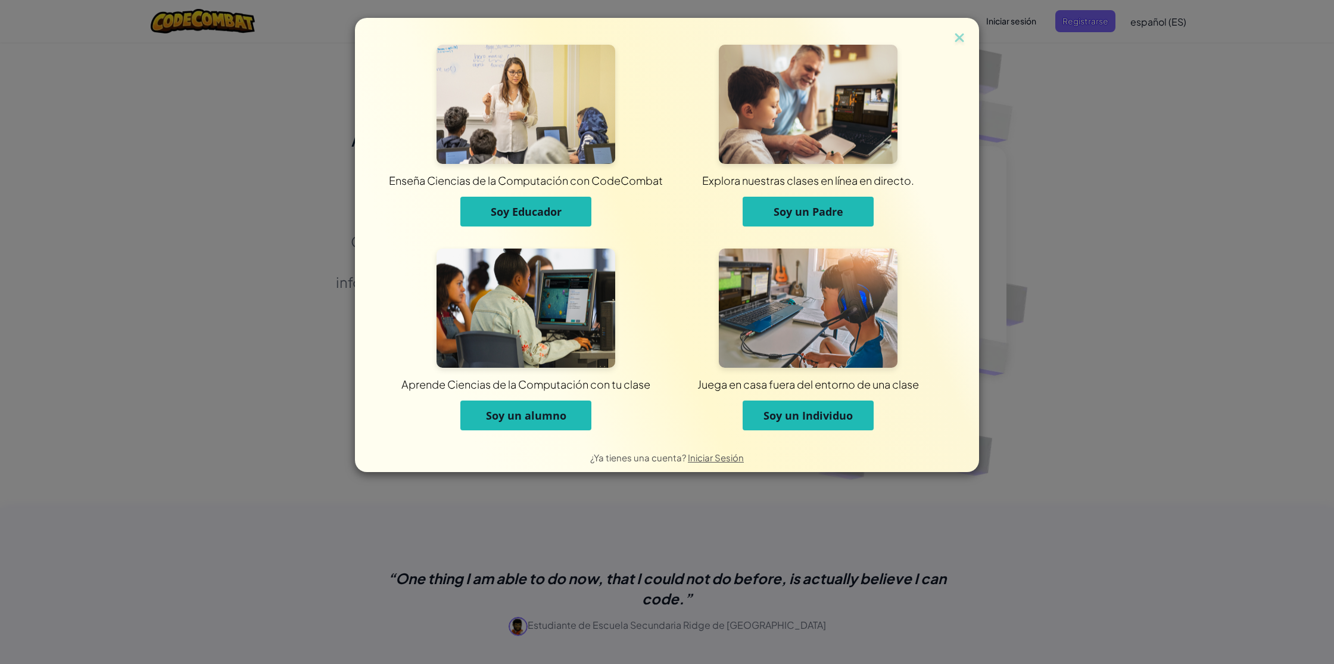
click at [585, 427] on button "Soy un alumno" at bounding box center [525, 415] width 131 height 30
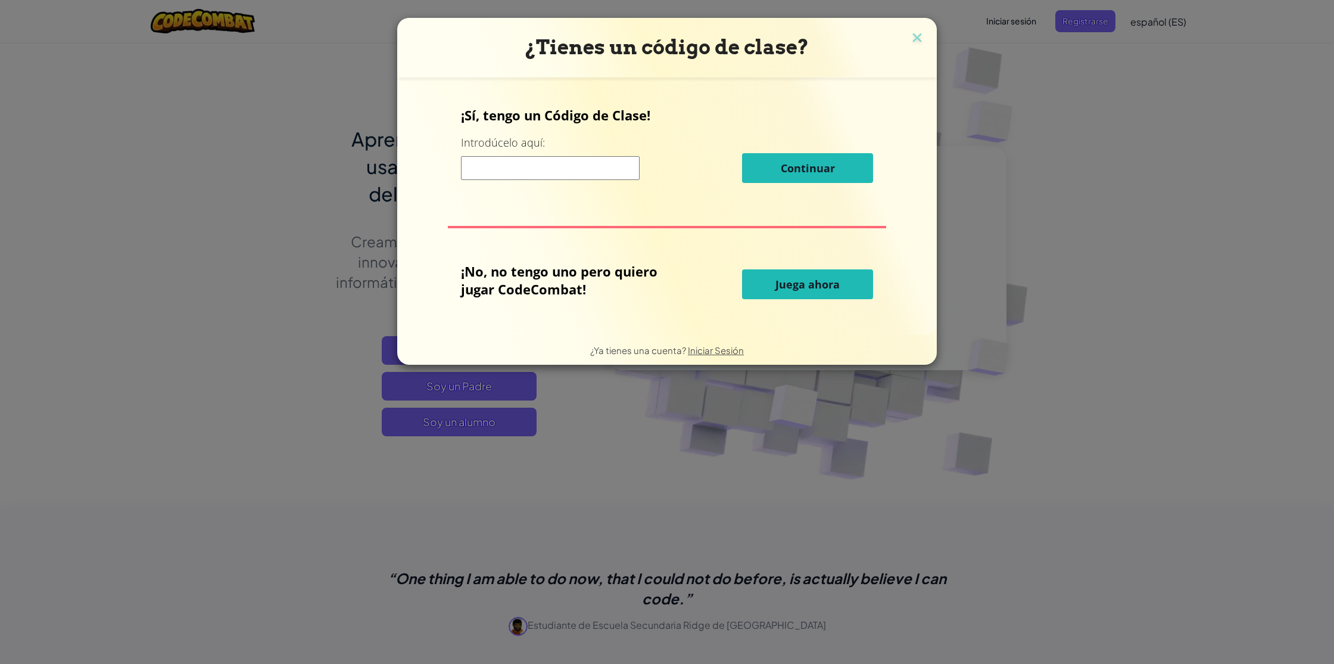
click at [580, 172] on input at bounding box center [550, 168] width 179 height 24
type input "GoodHeartFace"
click at [653, 170] on div "GoodHeartFace Continuar" at bounding box center [667, 168] width 413 height 30
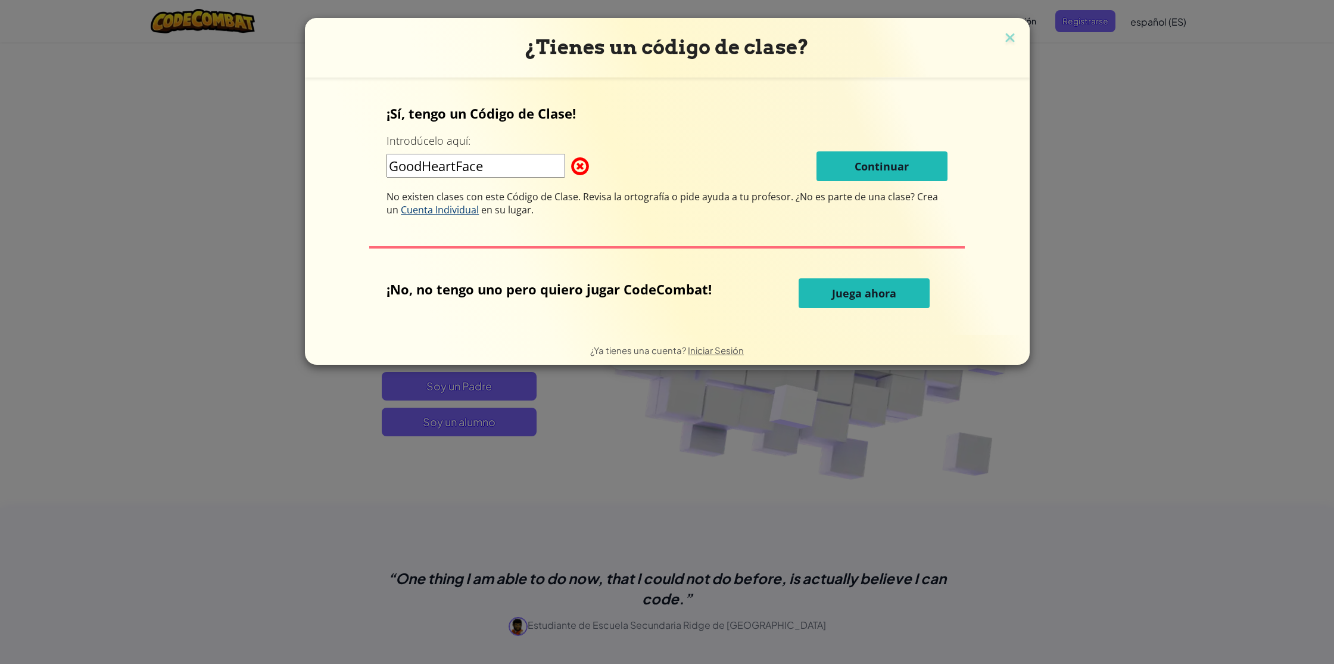
click at [464, 212] on span "Cuenta Individual" at bounding box center [440, 209] width 78 height 13
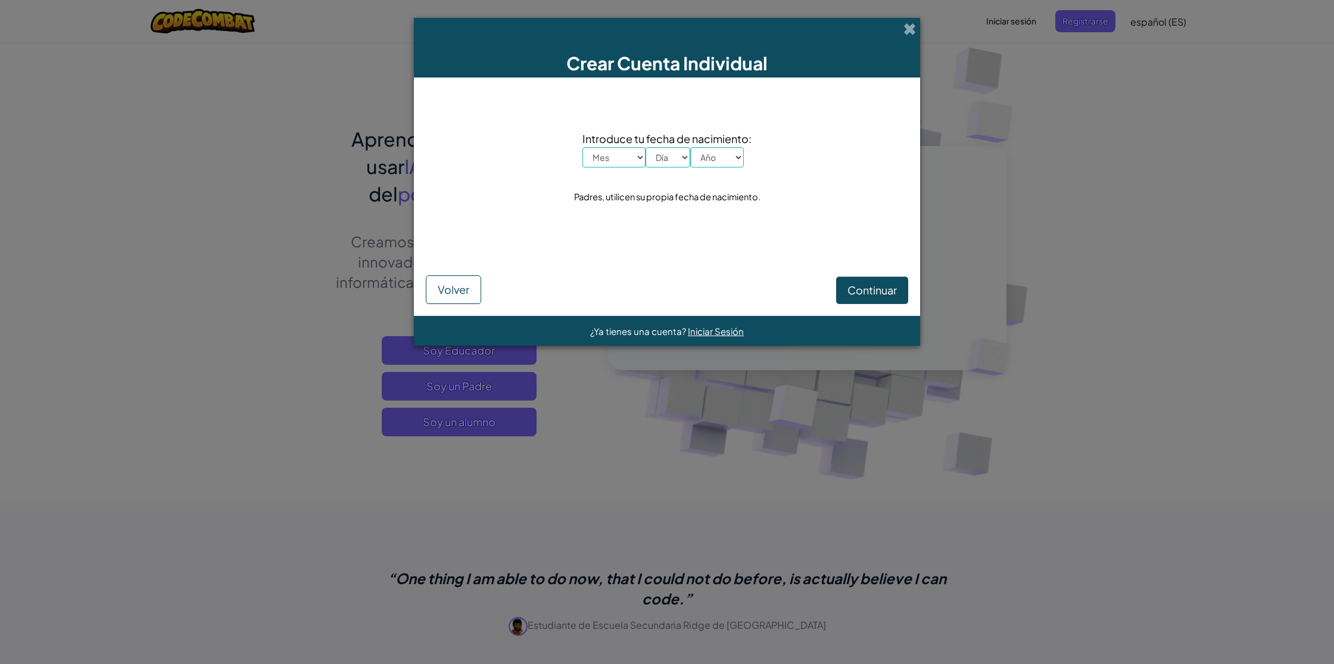
click at [906, 36] on div "Crear Cuenta Individual" at bounding box center [667, 48] width 506 height 60
click at [908, 30] on span at bounding box center [910, 29] width 13 height 13
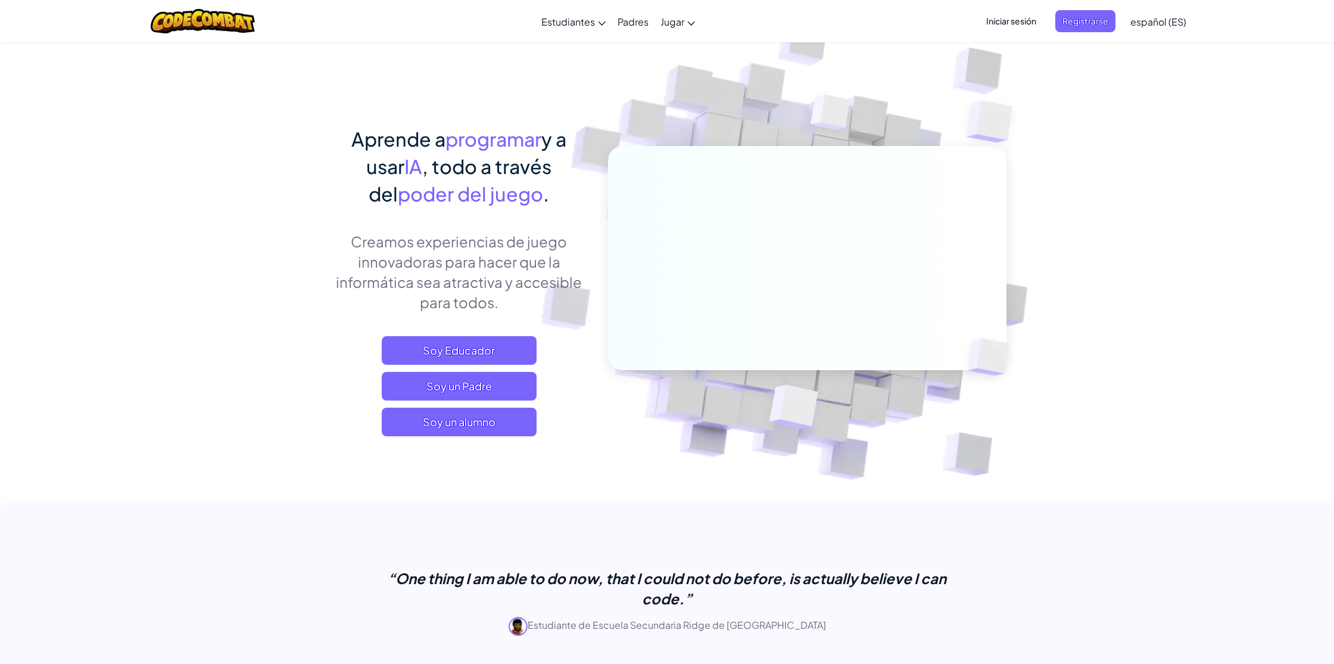
scroll to position [18, 0]
click at [1029, 20] on span "Iniciar sesión" at bounding box center [1011, 21] width 64 height 22
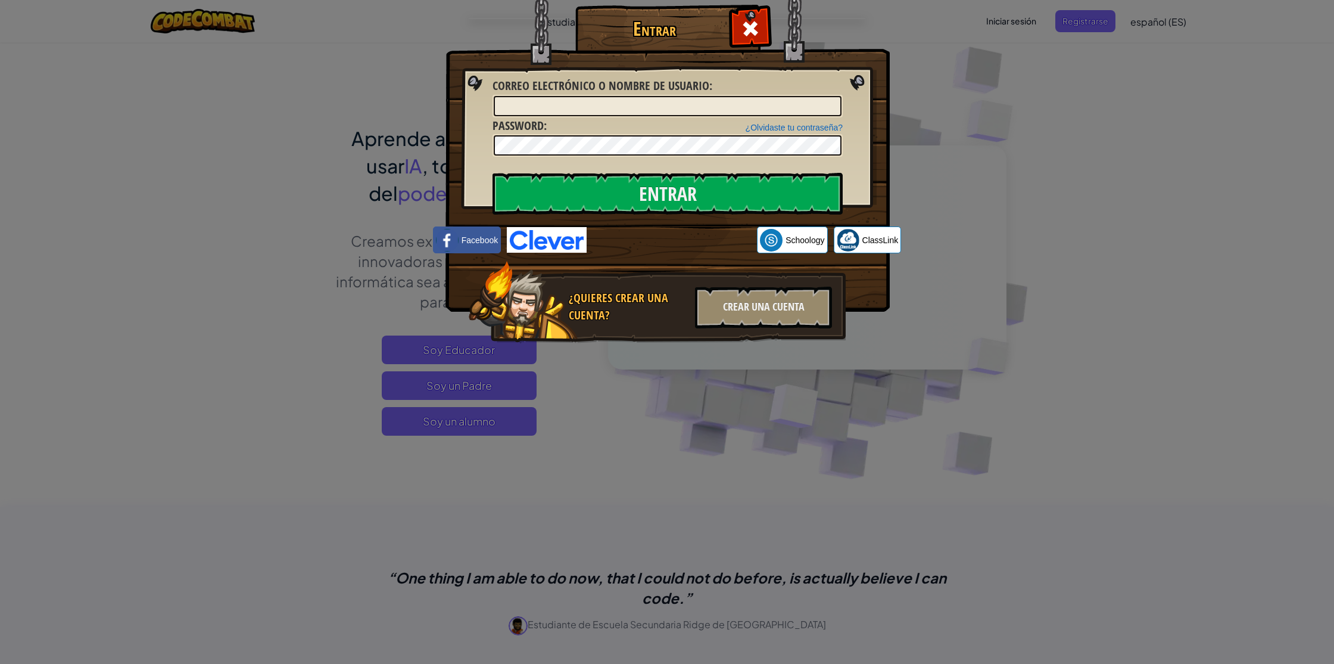
drag, startPoint x: 745, startPoint y: 25, endPoint x: 813, endPoint y: 24, distance: 68.5
click at [745, 25] on span at bounding box center [750, 28] width 19 height 19
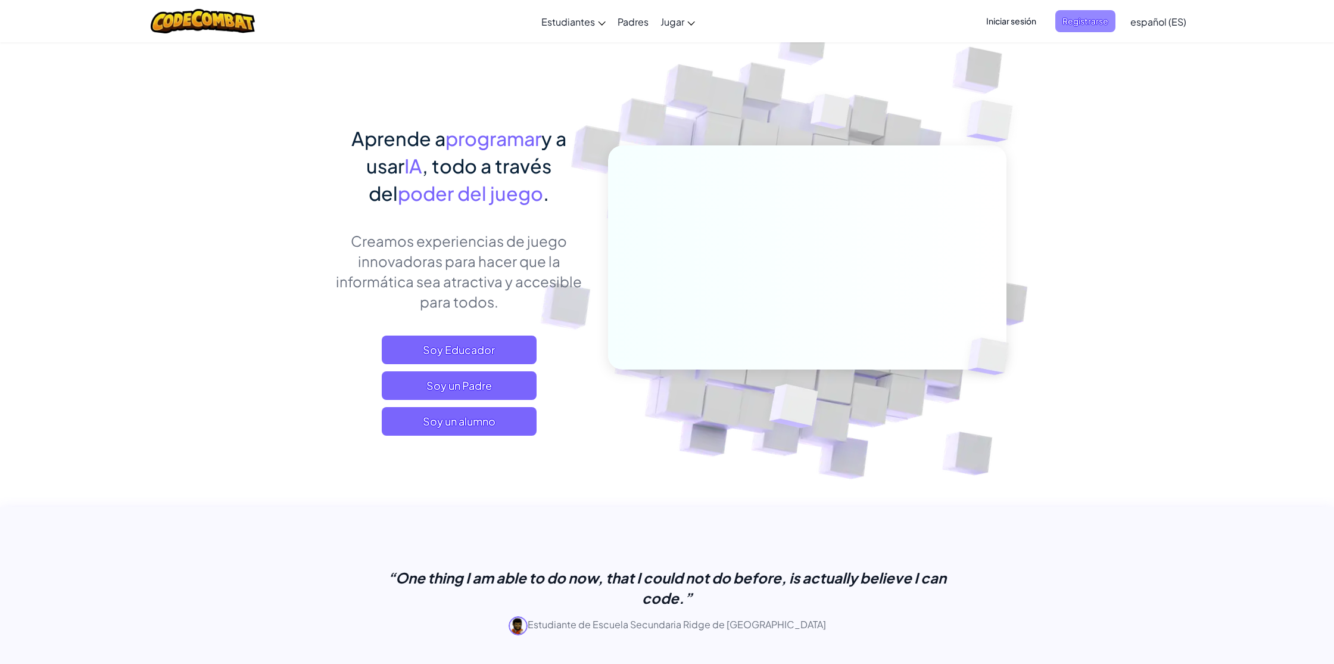
click at [1069, 25] on span "Registrarse" at bounding box center [1086, 21] width 60 height 22
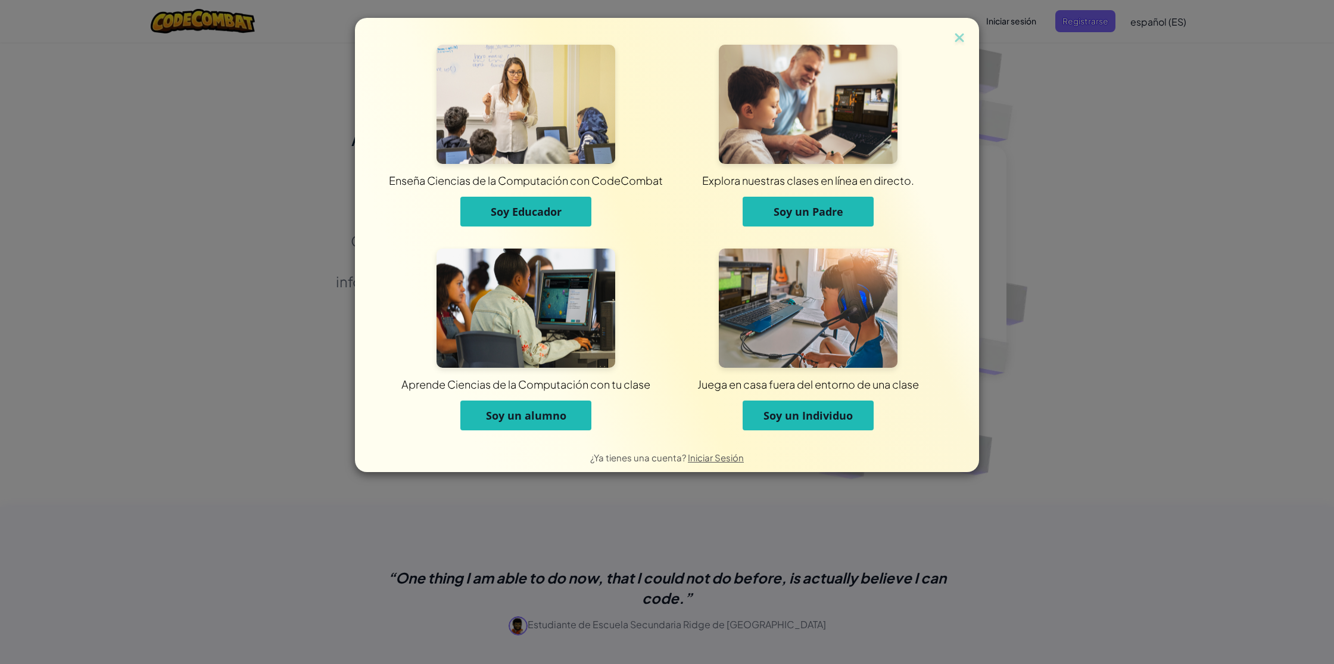
click at [587, 413] on button "Soy un alumno" at bounding box center [525, 415] width 131 height 30
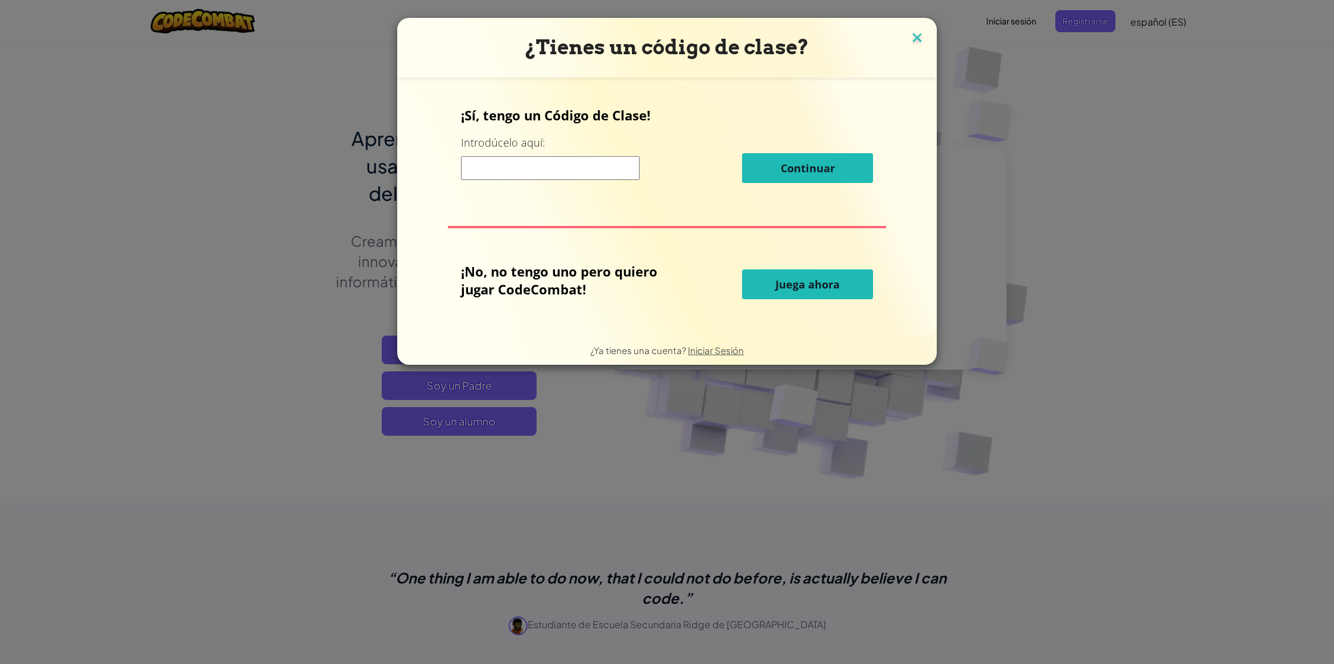
click at [914, 40] on img at bounding box center [917, 39] width 15 height 18
